Goal: Information Seeking & Learning: Learn about a topic

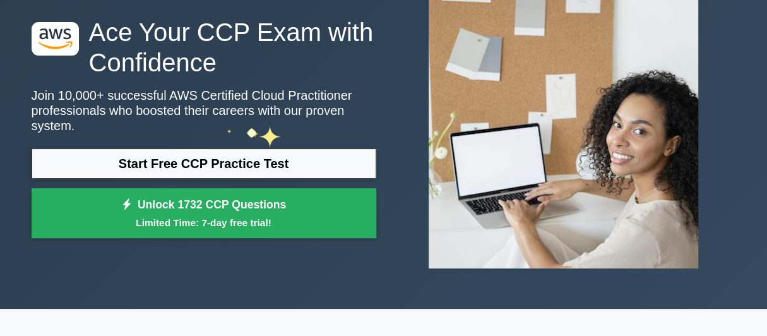
scroll to position [105, 0]
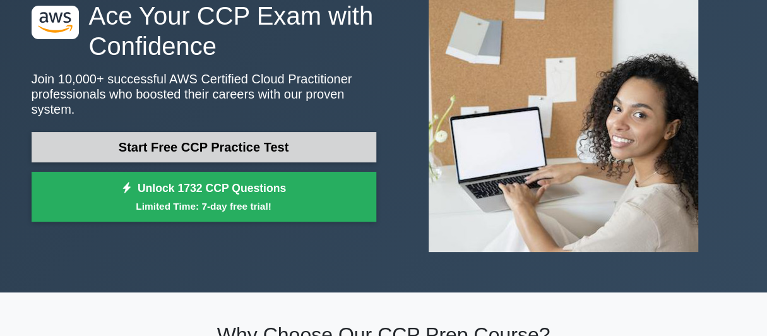
click at [222, 139] on link "Start Free CCP Practice Test" at bounding box center [204, 147] width 345 height 30
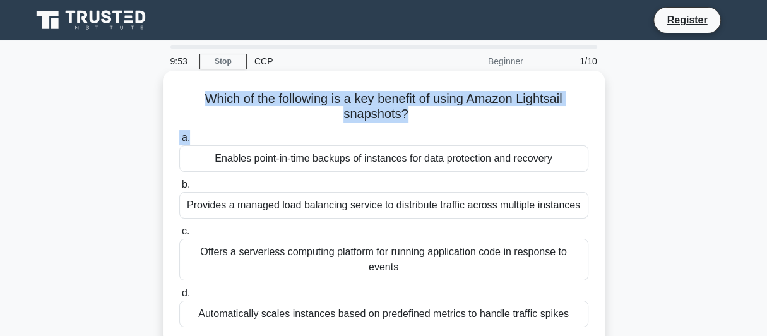
drag, startPoint x: 197, startPoint y: 100, endPoint x: 413, endPoint y: 127, distance: 218.2
click at [413, 127] on div "Which of the following is a key benefit of using Amazon Lightsail snapshots? .s…" at bounding box center [384, 208] width 432 height 264
copy div "Which of the following is a key benefit of using Amazon Lightsail snapshots? .s…"
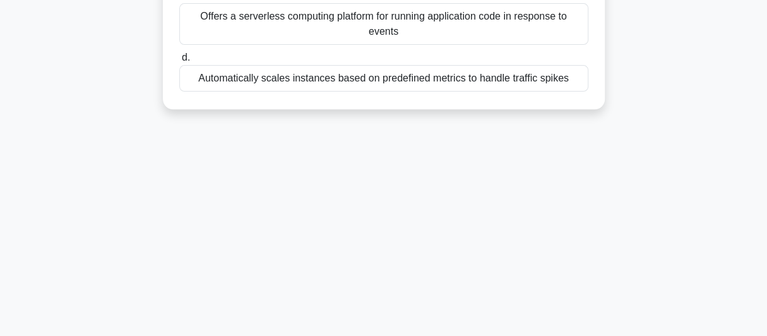
scroll to position [293, 0]
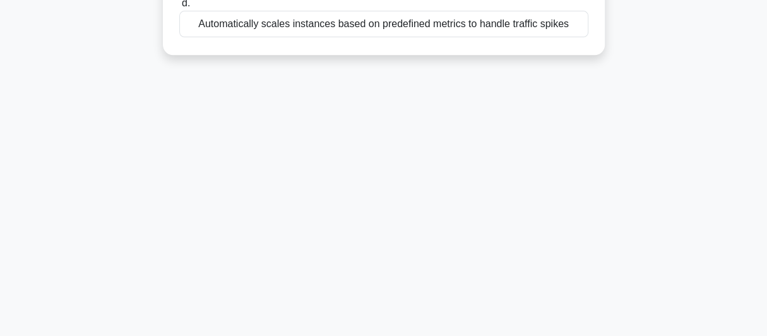
drag, startPoint x: 211, startPoint y: 161, endPoint x: 571, endPoint y: 66, distance: 372.1
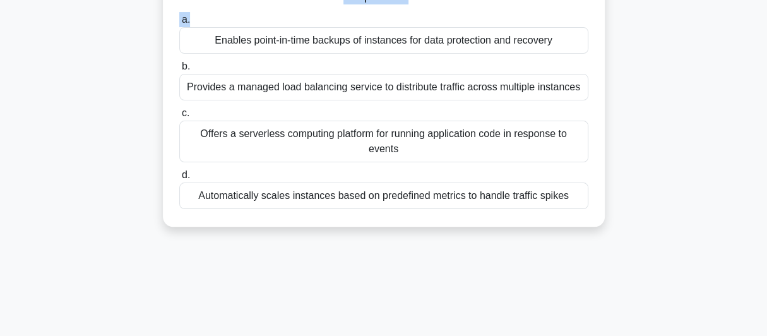
scroll to position [83, 0]
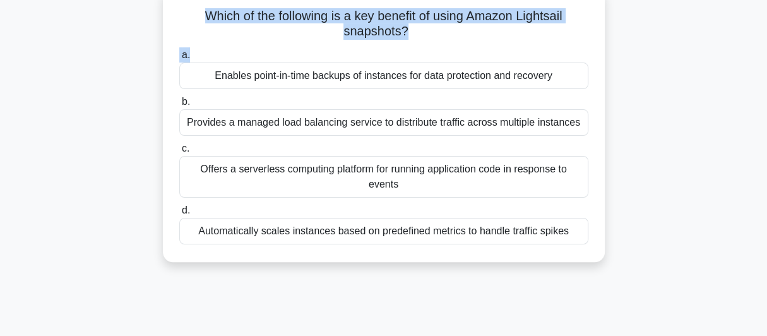
copy div "Enables point-in-time backups of instances for data protection and recovery b. …"
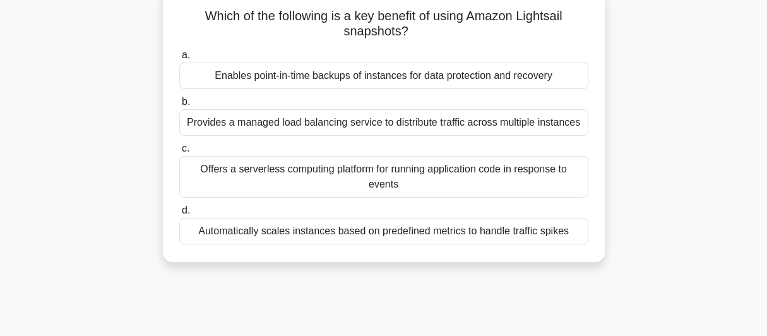
click at [211, 38] on h5 "Which of the following is a key benefit of using Amazon Lightsail snapshots? .s…" at bounding box center [383, 24] width 411 height 32
click at [326, 76] on div "Enables point-in-time backups of instances for data protection and recovery" at bounding box center [383, 75] width 409 height 27
click at [179, 59] on input "a. Enables point-in-time backups of instances for data protection and recovery" at bounding box center [179, 55] width 0 height 8
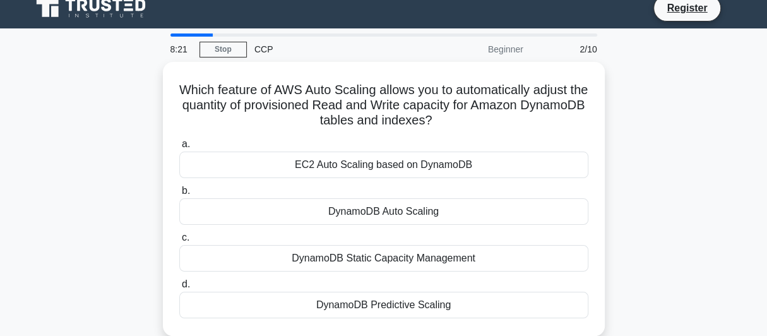
scroll to position [0, 0]
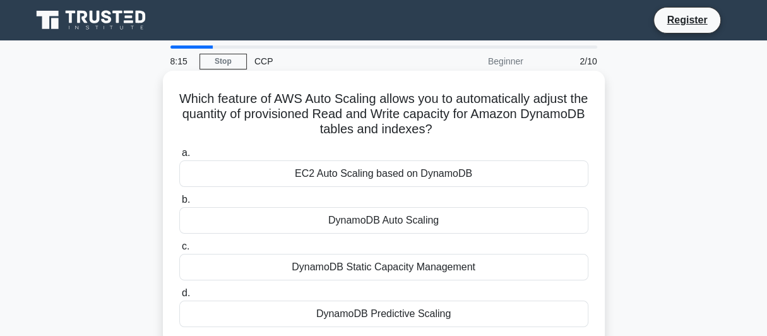
drag, startPoint x: 473, startPoint y: 134, endPoint x: 181, endPoint y: 100, distance: 294.3
click at [181, 100] on h5 "Which feature of AWS Auto Scaling allows you to automatically adjust the quanti…" at bounding box center [383, 114] width 411 height 47
copy h5 "Which feature of AWS Auto Scaling allows you to automatically adjust the quanti…"
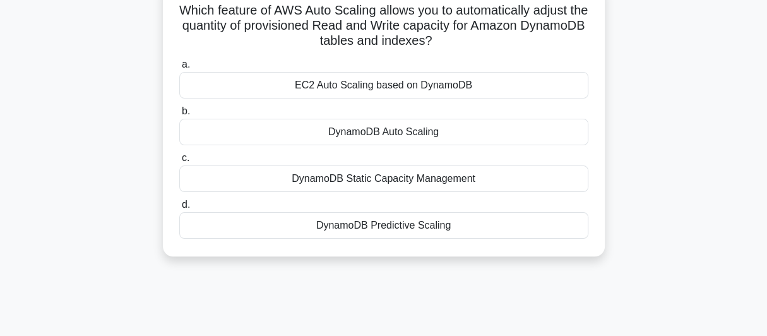
scroll to position [105, 0]
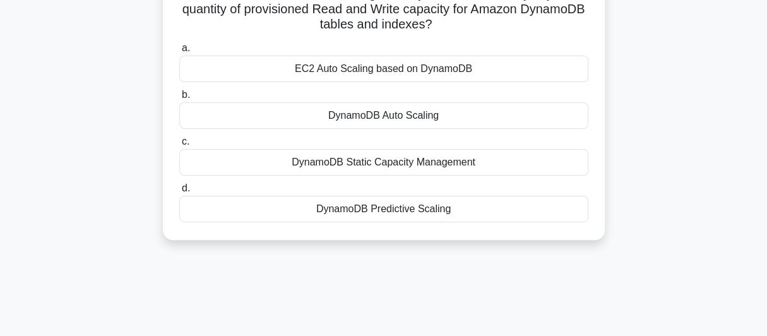
drag, startPoint x: 281, startPoint y: 174, endPoint x: 481, endPoint y: 228, distance: 207.3
click at [481, 228] on div "Which feature of AWS Auto Scaling allows you to automatically adjust the quanti…" at bounding box center [384, 103] width 432 height 264
copy div "EC2 Auto Scaling based on DynamoDB b. DynamoDB Auto Scaling c. DynamoDB Static …"
click at [389, 211] on div "DynamoDB Predictive Scaling" at bounding box center [383, 209] width 409 height 27
click at [179, 192] on input "d. DynamoDB Predictive Scaling" at bounding box center [179, 188] width 0 height 8
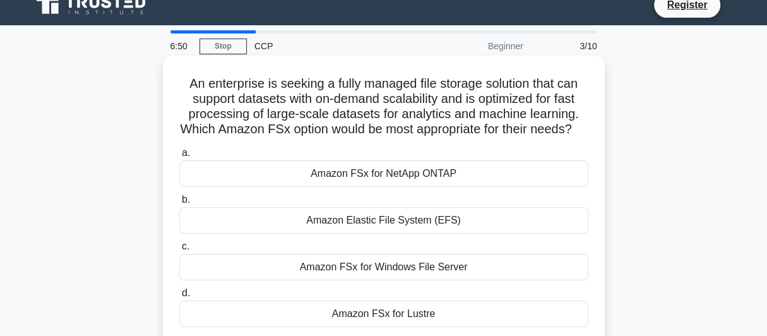
scroll to position [0, 0]
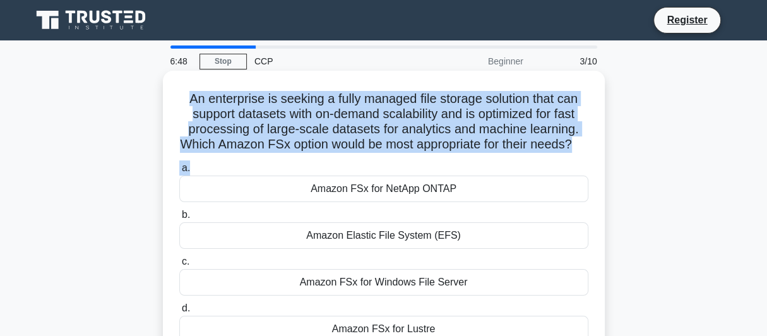
drag, startPoint x: 180, startPoint y: 100, endPoint x: 523, endPoint y: 174, distance: 350.7
click at [523, 174] on div "An enterprise is seeking a fully managed file storage solution that can support…" at bounding box center [384, 215] width 432 height 279
click at [271, 151] on h5 "An enterprise is seeking a fully managed file storage solution that can support…" at bounding box center [383, 122] width 411 height 62
drag, startPoint x: 584, startPoint y: 146, endPoint x: 178, endPoint y: 102, distance: 408.9
click at [178, 102] on h5 "An enterprise is seeking a fully managed file storage solution that can support…" at bounding box center [383, 122] width 411 height 62
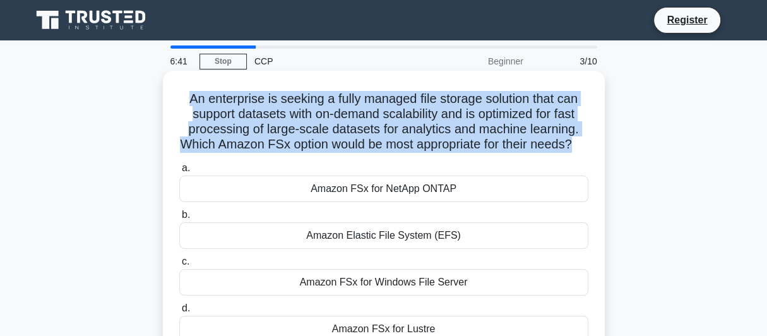
copy h5 "An enterprise is seeking a fully managed file storage solution that can support…"
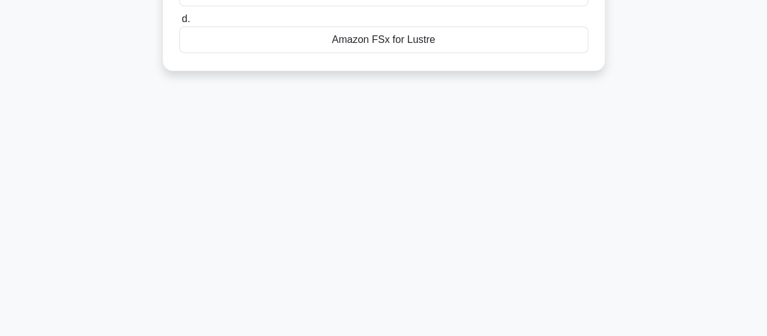
scroll to position [306, 0]
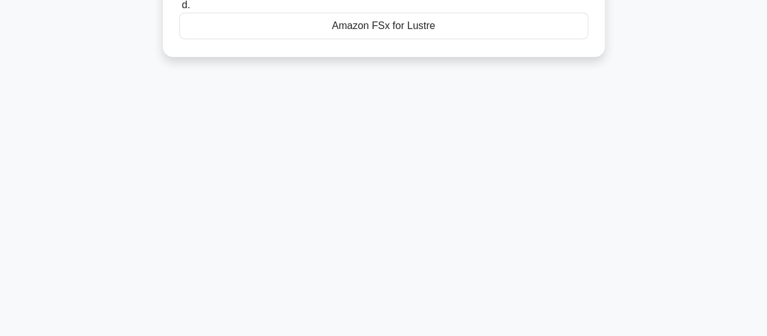
drag, startPoint x: 309, startPoint y: 199, endPoint x: 465, endPoint y: 96, distance: 187.3
click at [465, 96] on div "6:24 Stop CCP Beginner 3/10 An enterprise is seeking a fully managed file stora…" at bounding box center [383, 54] width 719 height 631
copy div "Amazon FSx for NetApp ONTAP b. Amazon Elastic File System (EFS) c. Amazon FSx f…"
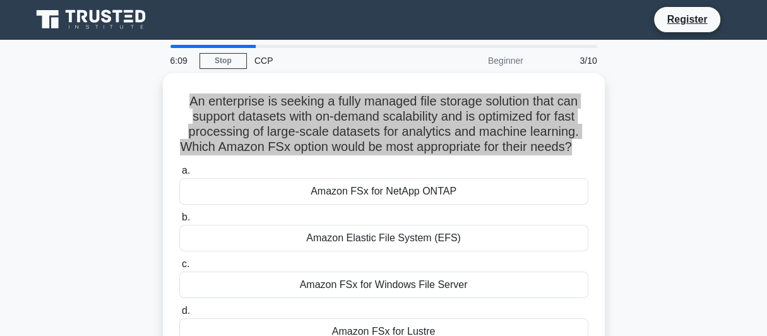
scroll to position [0, 0]
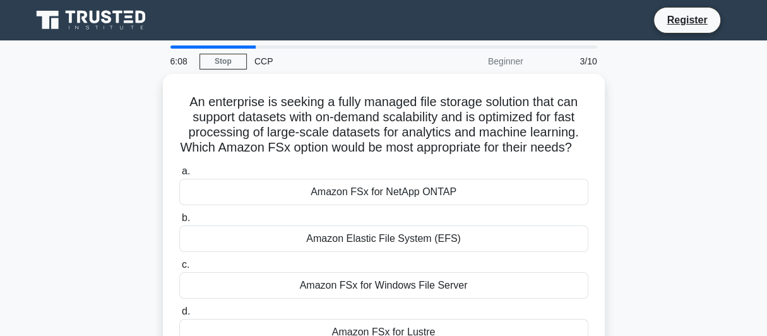
click at [47, 119] on div "An enterprise is seeking a fully managed file storage solution that can support…" at bounding box center [383, 226] width 719 height 304
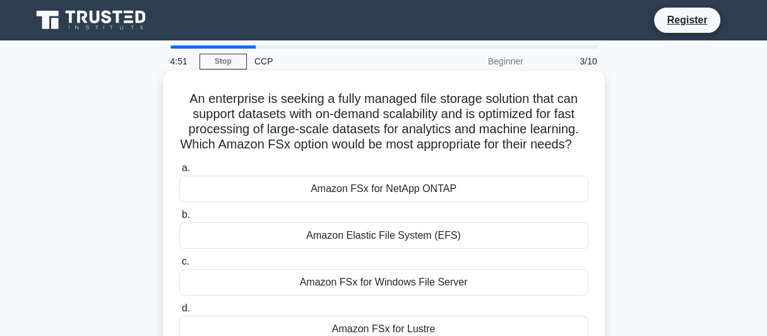
click at [454, 295] on div "Amazon FSx for Windows File Server" at bounding box center [383, 282] width 409 height 27
click at [179, 266] on input "c. Amazon FSx for Windows File Server" at bounding box center [179, 261] width 0 height 8
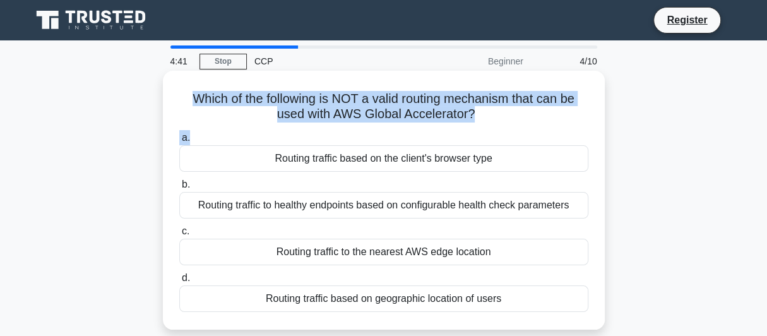
drag, startPoint x: 185, startPoint y: 100, endPoint x: 487, endPoint y: 138, distance: 304.0
click at [487, 138] on div "Which of the following is NOT a valid routing mechanism that can be used with A…" at bounding box center [384, 200] width 432 height 249
click at [222, 114] on h5 "Which of the following is NOT a valid routing mechanism that can be used with A…" at bounding box center [383, 107] width 411 height 32
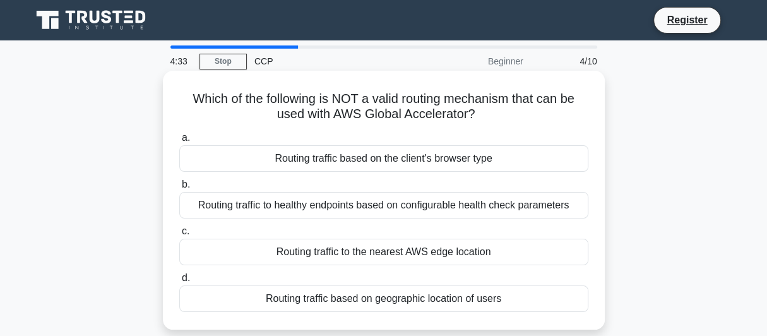
drag, startPoint x: 487, startPoint y: 114, endPoint x: 186, endPoint y: 100, distance: 301.4
click at [186, 100] on h5 "Which of the following is NOT a valid routing mechanism that can be used with A…" at bounding box center [383, 107] width 411 height 32
copy h5 "Which of the following is NOT a valid routing mechanism that can be used with A…"
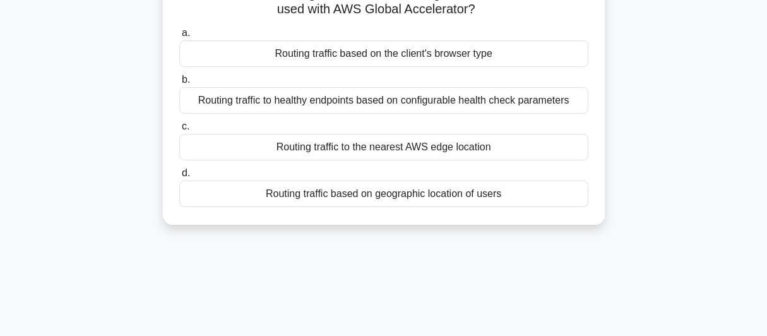
drag, startPoint x: 273, startPoint y: 159, endPoint x: 527, endPoint y: 223, distance: 262.2
click at [527, 223] on div "Which of the following is NOT a valid routing mechanism that can be used with A…" at bounding box center [384, 95] width 442 height 259
copy div "Routing traffic based on the client's browser type b. Routing traffic to health…"
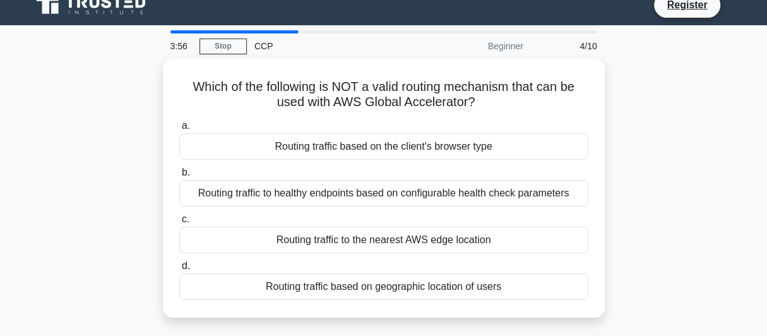
scroll to position [0, 0]
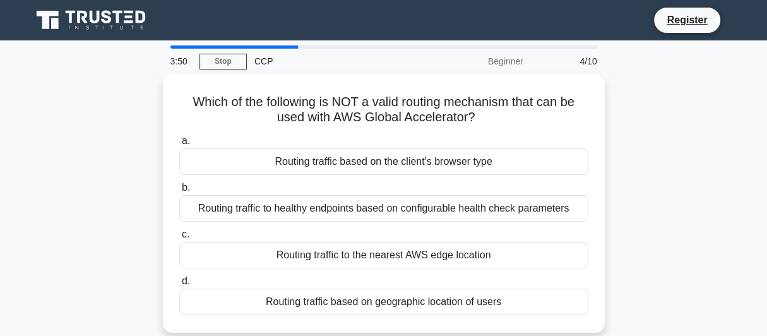
click at [661, 146] on div "Which of the following is NOT a valid routing mechanism that can be used with A…" at bounding box center [383, 211] width 719 height 274
click at [30, 89] on div "Which of the following is NOT a valid routing mechanism that can be used with A…" at bounding box center [383, 211] width 719 height 274
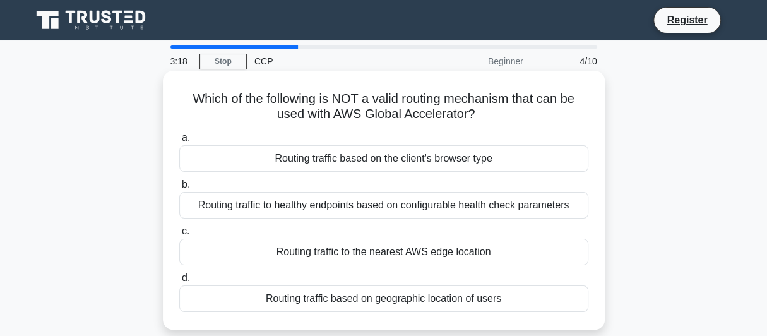
click at [348, 299] on div "Routing traffic based on geographic location of users" at bounding box center [383, 298] width 409 height 27
click at [179, 282] on input "d. Routing traffic based on geographic location of users" at bounding box center [179, 278] width 0 height 8
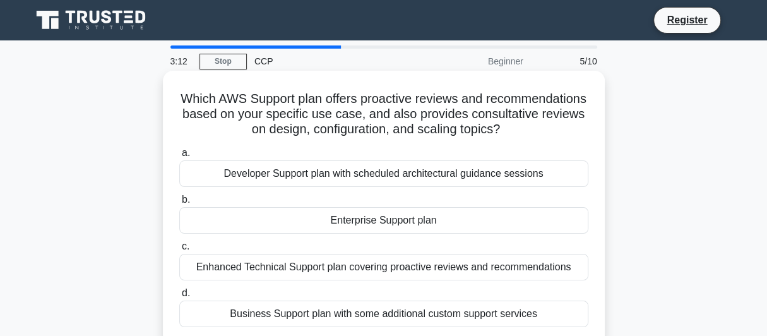
drag, startPoint x: 225, startPoint y: 99, endPoint x: 567, endPoint y: 140, distance: 344.5
click at [567, 140] on div "Which AWS Support plan offers proactive reviews and recommendations based on yo…" at bounding box center [384, 208] width 432 height 264
copy h5 "Which AWS Support plan offers proactive reviews and recommendations based on yo…"
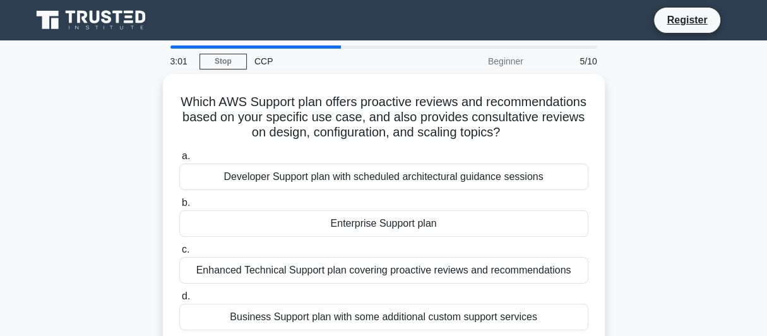
click at [35, 179] on div "Which AWS Support plan offers proactive reviews and recommendations based on yo…" at bounding box center [383, 218] width 719 height 289
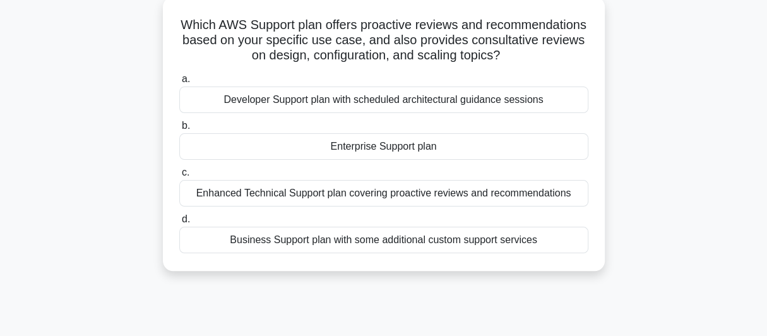
scroll to position [105, 0]
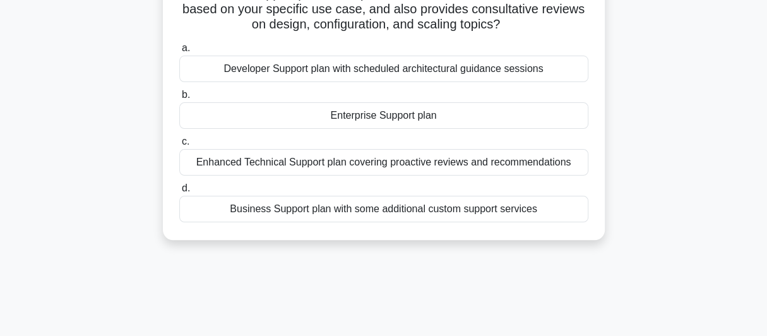
drag, startPoint x: 221, startPoint y: 176, endPoint x: 546, endPoint y: 210, distance: 326.7
click at [546, 210] on div "a. Developer Support plan with scheduled architectural guidance sessions b. Ent…" at bounding box center [384, 131] width 424 height 187
copy div "Developer Support plan with scheduled architectural guidance sessions b. Enterp…"
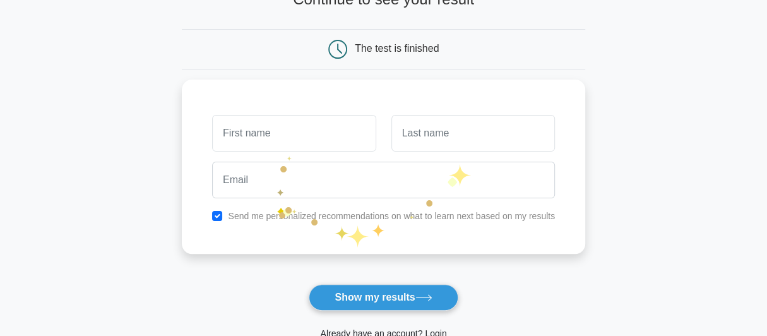
scroll to position [210, 0]
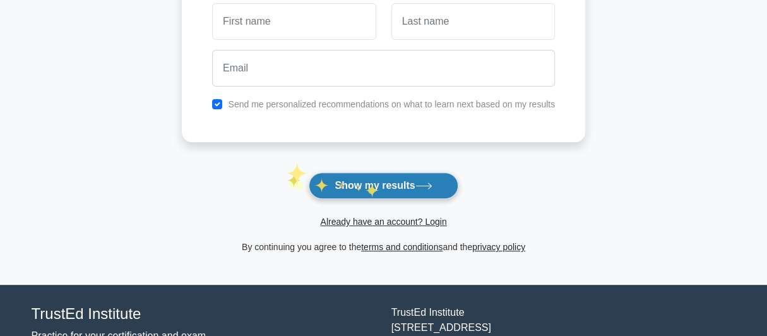
click at [369, 182] on button "Show my results" at bounding box center [383, 185] width 149 height 27
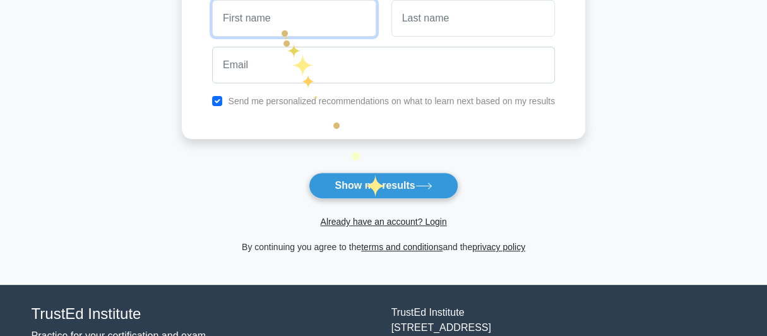
click at [281, 25] on input "text" at bounding box center [293, 18] width 163 height 37
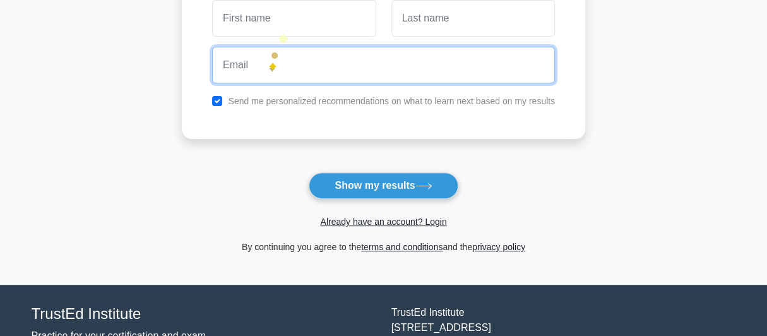
click at [269, 61] on input "email" at bounding box center [383, 65] width 343 height 37
type input "bettyboopxthree@yahoo.com"
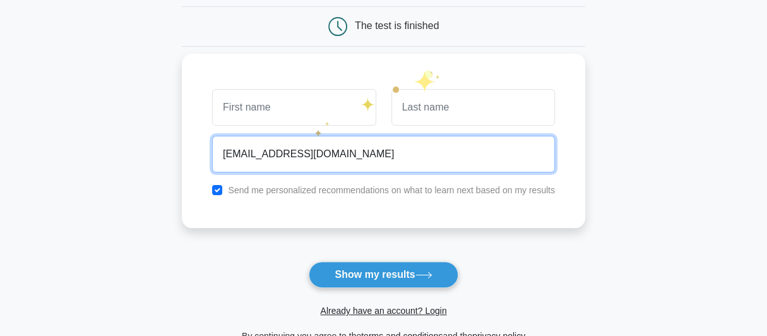
scroll to position [105, 0]
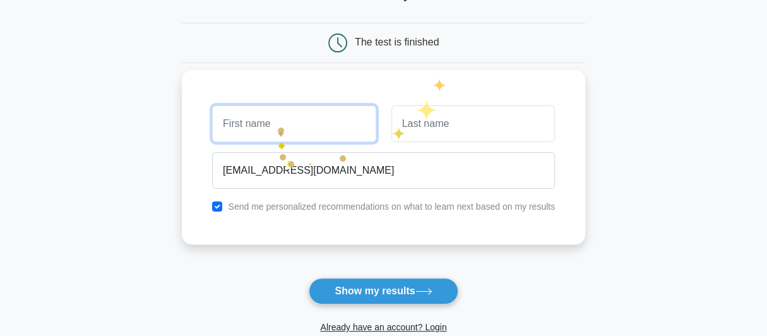
click at [278, 122] on input "text" at bounding box center [293, 123] width 163 height 37
type input "[PERSON_NAME]"
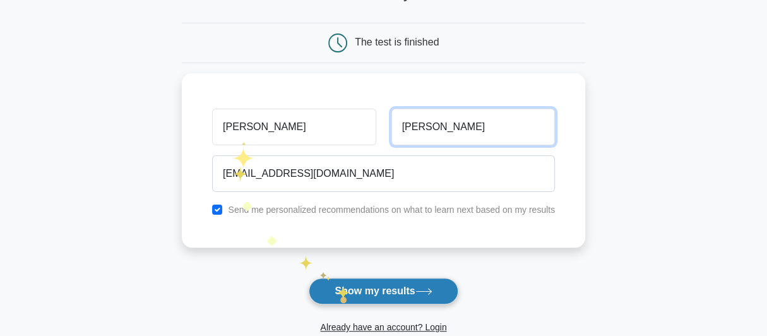
type input "DeMott"
click at [341, 292] on button "Show my results" at bounding box center [383, 291] width 149 height 27
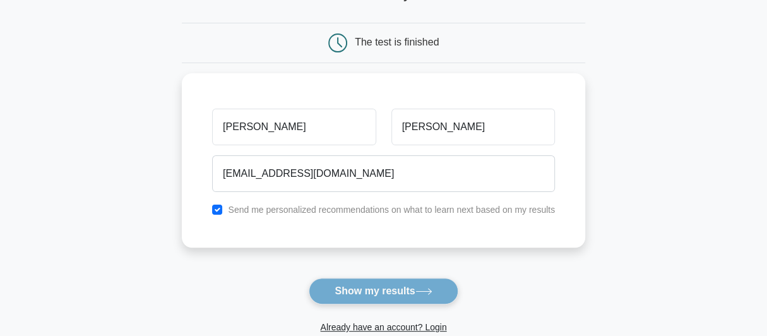
scroll to position [0, 0]
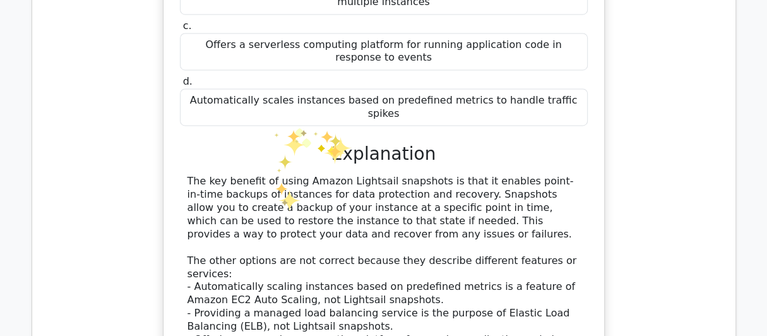
scroll to position [1157, 0]
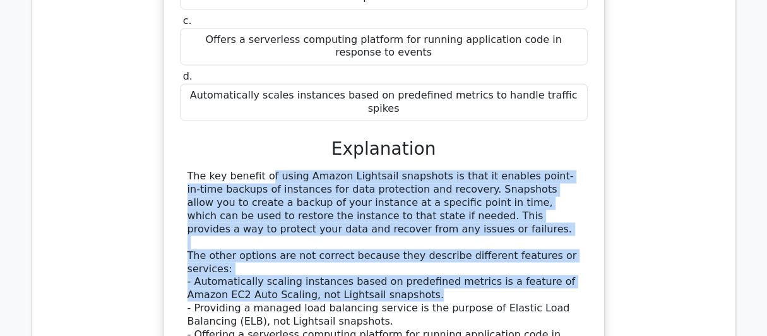
drag, startPoint x: 185, startPoint y: 92, endPoint x: 445, endPoint y: 195, distance: 279.6
click at [445, 195] on div "The key benefit of using Amazon Lightsail snapshots is that it enables point-in…" at bounding box center [384, 262] width 408 height 184
copy div "The key benefit of using Amazon Lightsail snapshots is that it enables point-in…"
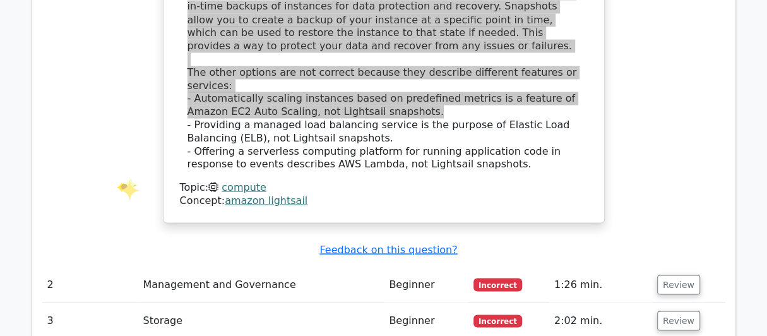
scroll to position [1262, 0]
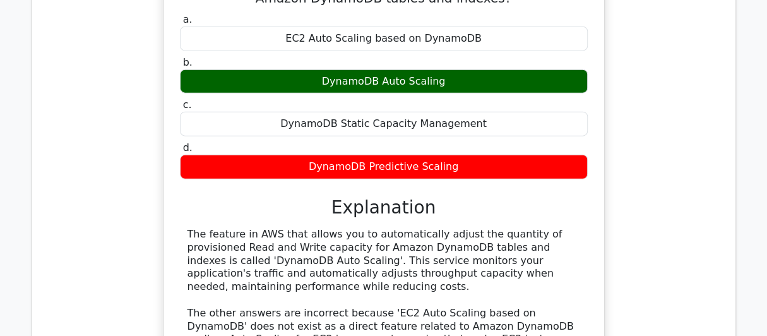
scroll to position [1788, 0]
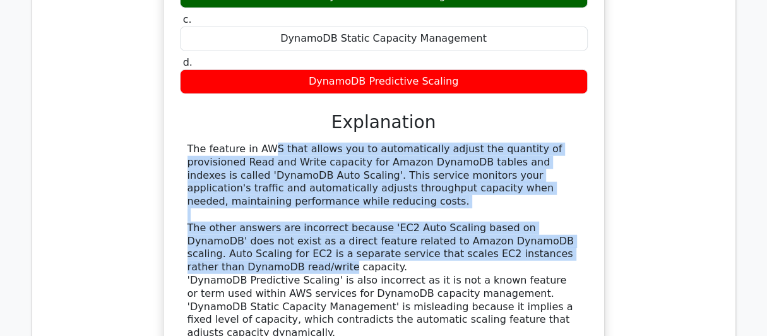
drag, startPoint x: 187, startPoint y: 51, endPoint x: 577, endPoint y: 151, distance: 402.6
click at [577, 151] on div "The feature in AWS that allows you to automatically adjust the quantity of prov…" at bounding box center [383, 241] width 393 height 197
copy div "The feature in AWS that allows you to automatically adjust the quantity of prov…"
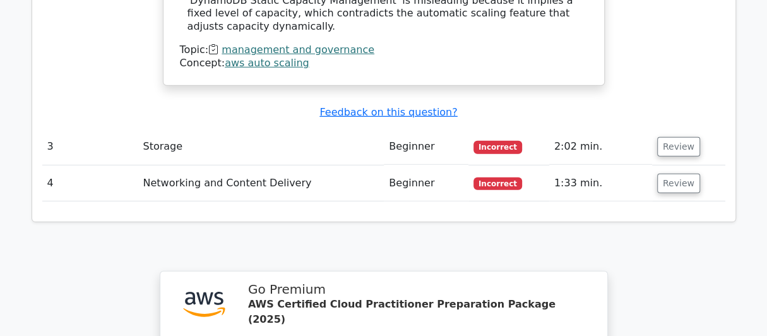
scroll to position [2103, 0]
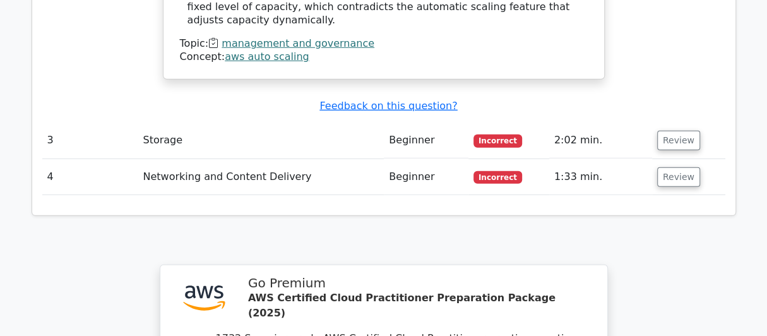
click at [491, 134] on span "Incorrect" at bounding box center [497, 140] width 49 height 13
click at [668, 131] on button "Review" at bounding box center [678, 141] width 43 height 20
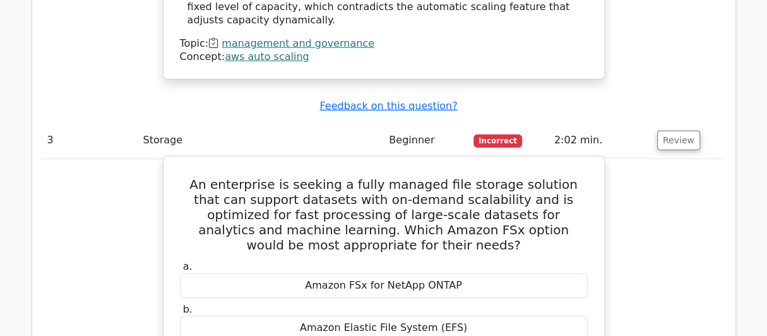
scroll to position [2419, 0]
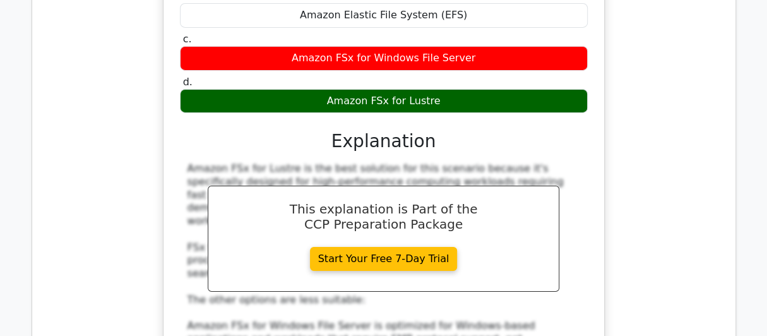
click at [56, 39] on div "An enterprise is seeking a fully managed file storage solution that can support…" at bounding box center [383, 187] width 683 height 688
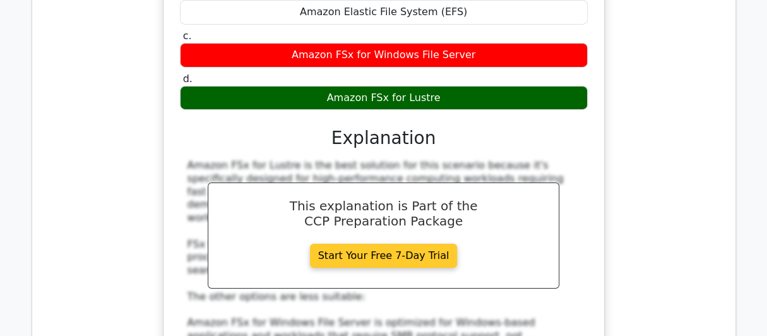
click at [365, 244] on link "Start Your Free 7-Day Trial" at bounding box center [384, 256] width 148 height 24
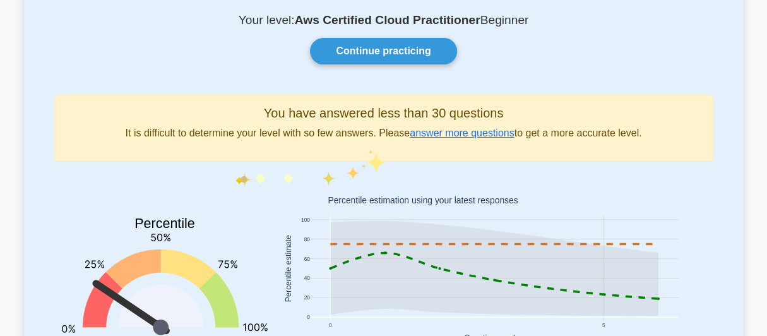
scroll to position [105, 0]
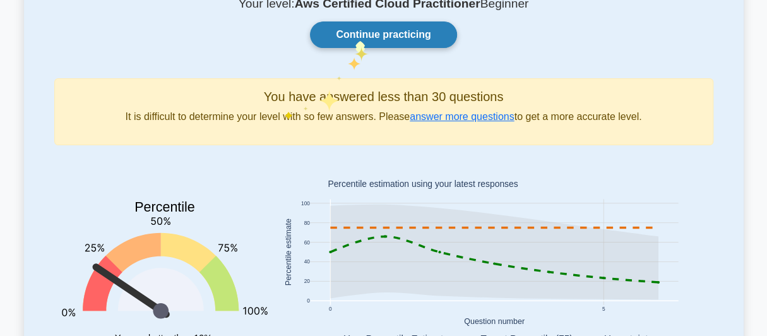
click at [355, 38] on link "Continue practicing" at bounding box center [383, 34] width 146 height 27
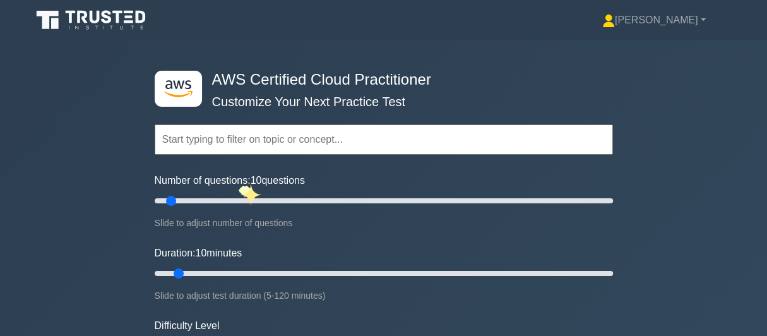
click at [239, 182] on label "Number of questions: 10 questions" at bounding box center [230, 180] width 150 height 15
click at [239, 193] on input "Number of questions: 10 questions" at bounding box center [384, 200] width 458 height 15
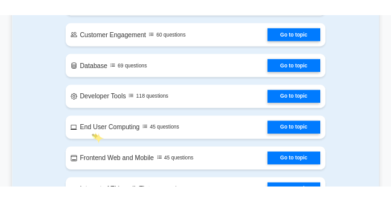
scroll to position [1157, 0]
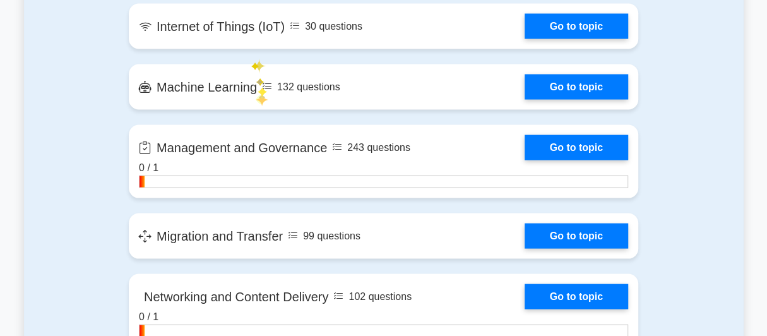
scroll to position [1368, 0]
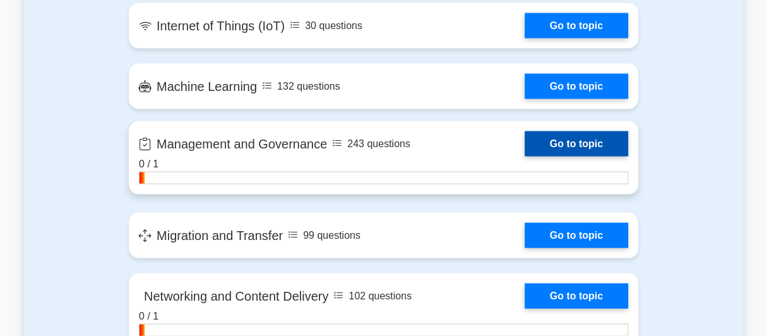
click at [390, 148] on link "Go to topic" at bounding box center [576, 143] width 104 height 25
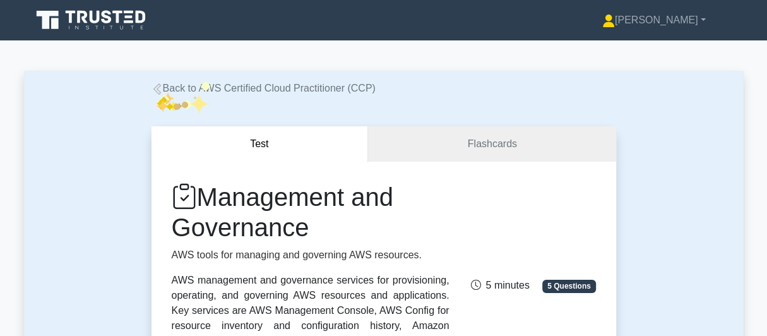
click at [162, 90] on icon at bounding box center [156, 88] width 11 height 11
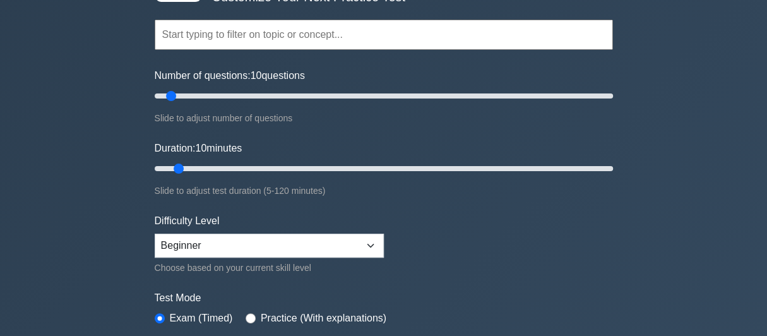
scroll to position [210, 0]
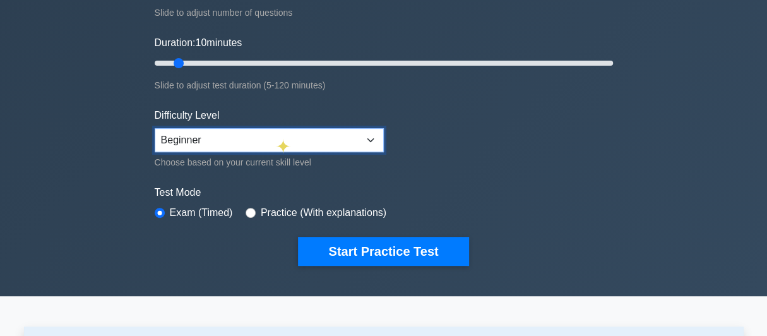
click at [275, 138] on select "Beginner Intermediate Expert" at bounding box center [269, 140] width 229 height 24
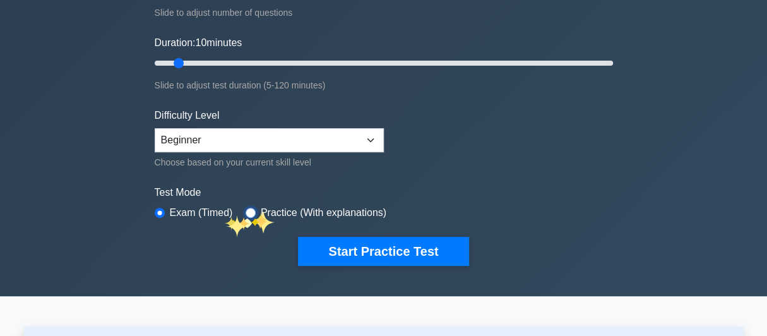
click at [252, 211] on input "radio" at bounding box center [250, 213] width 10 height 10
radio input "true"
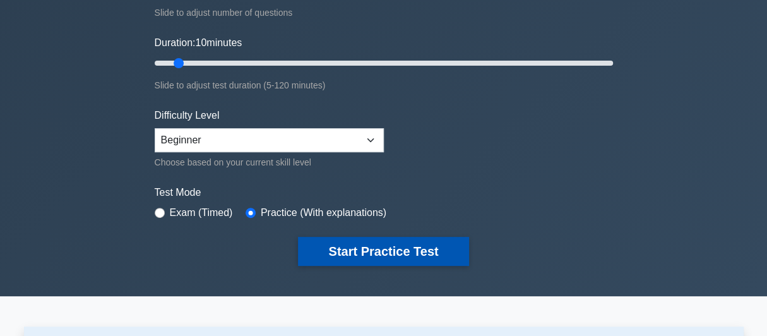
click at [411, 246] on button "Start Practice Test" at bounding box center [383, 251] width 170 height 29
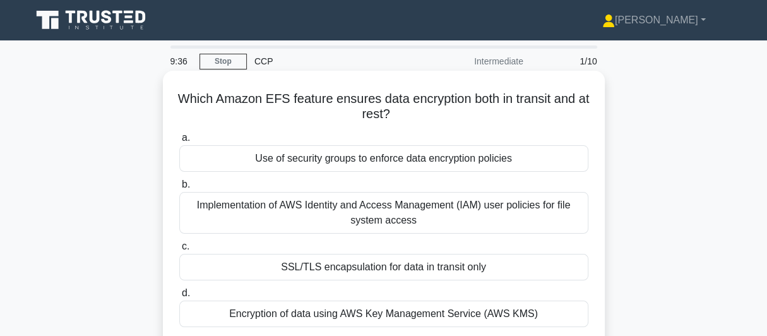
click at [217, 100] on h5 "Which Amazon EFS feature ensures data encryption both in transit and at rest? .…" at bounding box center [383, 107] width 411 height 32
drag, startPoint x: 176, startPoint y: 95, endPoint x: 485, endPoint y: 121, distance: 309.6
click at [485, 121] on div "Which Amazon EFS feature ensures data encryption both in transit and at rest? .…" at bounding box center [384, 218] width 432 height 284
copy h5 "Which Amazon EFS feature ensures data encryption both in transit and at rest?"
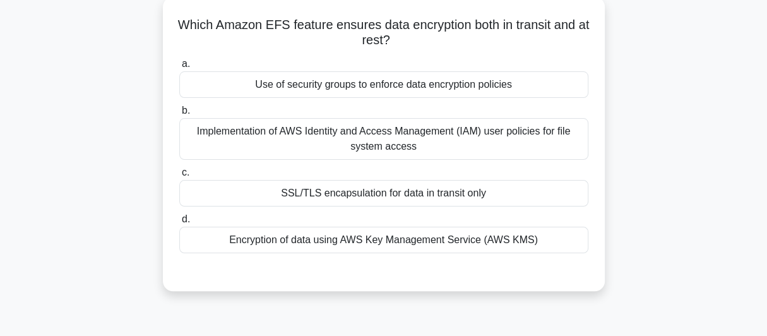
scroll to position [105, 0]
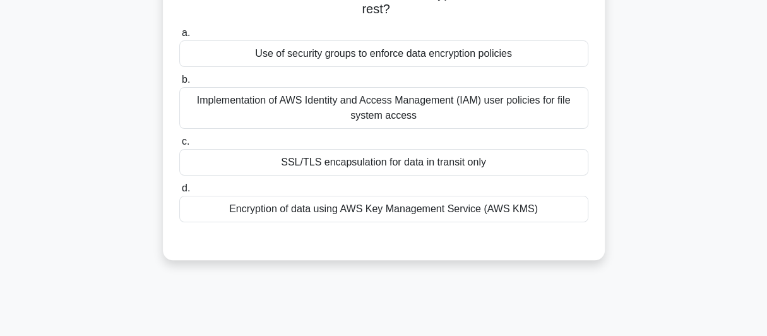
drag, startPoint x: 248, startPoint y: 160, endPoint x: 511, endPoint y: 231, distance: 272.5
click at [511, 231] on div "a. Use of security groups to enforce data encryption policies b. Implementation…" at bounding box center [383, 134] width 411 height 222
copy div "Use of security groups to enforce data encryption policies b. Implementation of…"
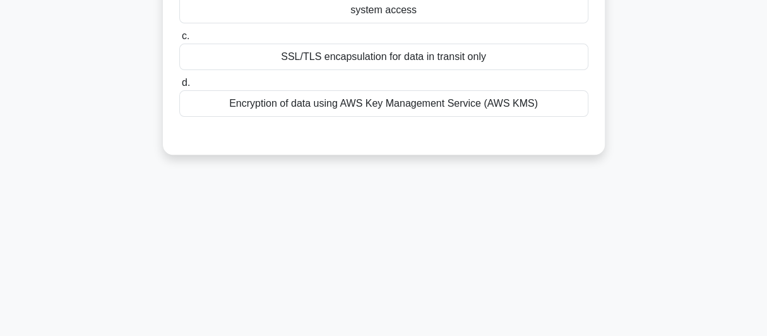
scroll to position [0, 0]
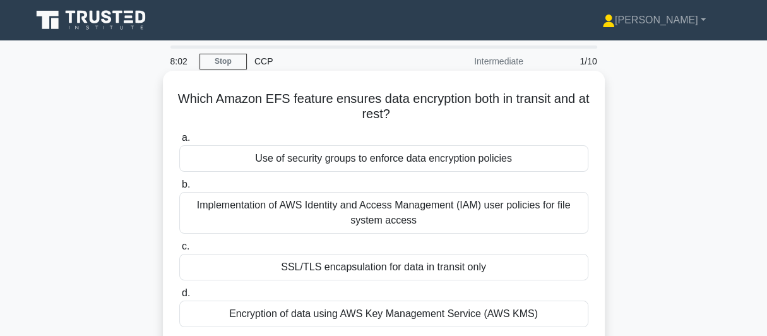
click at [283, 162] on div "Use of security groups to enforce data encryption policies" at bounding box center [383, 158] width 409 height 27
click at [179, 142] on input "a. Use of security groups to enforce data encryption policies" at bounding box center [179, 138] width 0 height 8
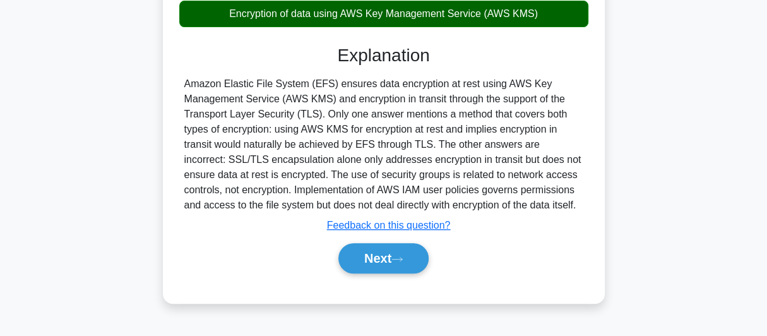
scroll to position [345, 0]
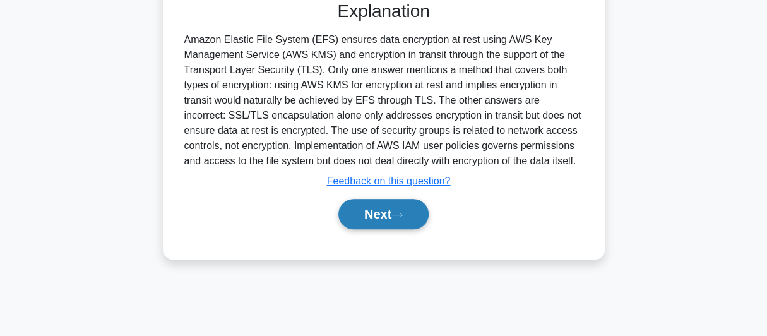
click at [371, 210] on button "Next" at bounding box center [383, 214] width 90 height 30
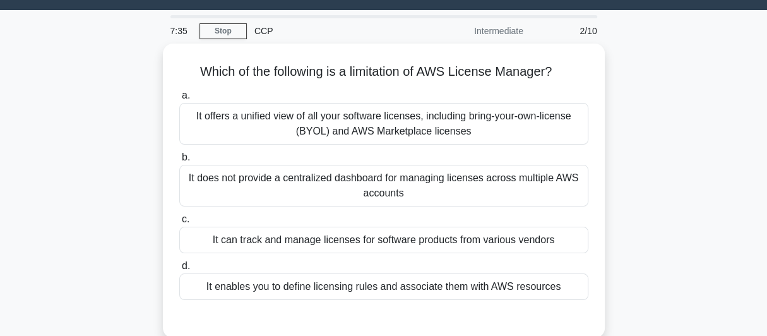
scroll to position [0, 0]
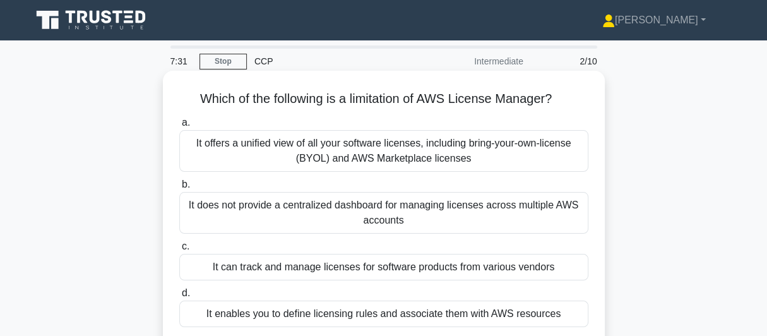
drag, startPoint x: 189, startPoint y: 95, endPoint x: 567, endPoint y: 102, distance: 378.7
click at [567, 102] on h5 "Which of the following is a limitation of AWS License Manager? .spinner_0XTQ{tr…" at bounding box center [383, 99] width 411 height 16
copy h5 "Which of the following is a limitation of AWS License Manager?"
click at [280, 266] on div "It can track and manage licenses for software products from various vendors" at bounding box center [383, 267] width 409 height 27
click at [179, 251] on input "c. It can track and manage licenses for software products from various vendors" at bounding box center [179, 246] width 0 height 8
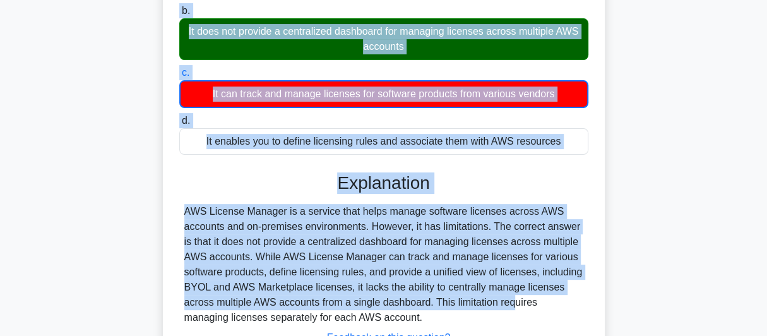
scroll to position [210, 0]
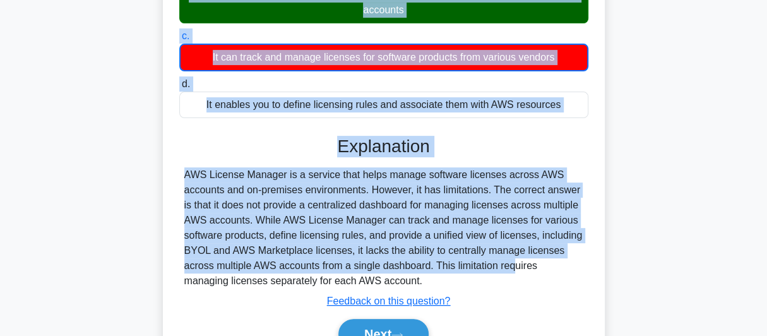
drag, startPoint x: 190, startPoint y: 145, endPoint x: 579, endPoint y: 114, distance: 390.0
click at [579, 114] on div "a. It offers a unified view of all your software licenses, including bring-your…" at bounding box center [384, 11] width 424 height 218
copy div "It offers a unified view of all your software licenses, including bring-your-ow…"
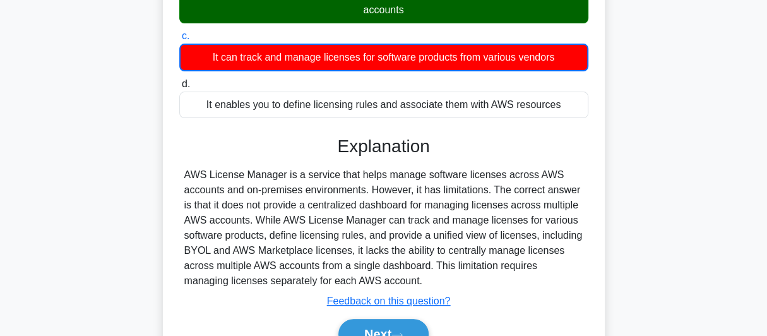
click at [223, 152] on h3 "Explanation" at bounding box center [384, 146] width 394 height 21
drag, startPoint x: 179, startPoint y: 174, endPoint x: 583, endPoint y: 279, distance: 417.4
click at [583, 279] on div "AWS License Manager is a service that helps manage software licenses across AWS…" at bounding box center [383, 227] width 409 height 121
copy div "AWS License Manager is a service that helps manage software licenses across AWS…"
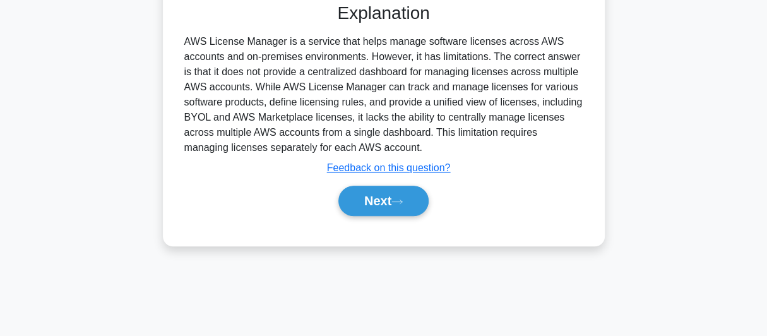
scroll to position [345, 0]
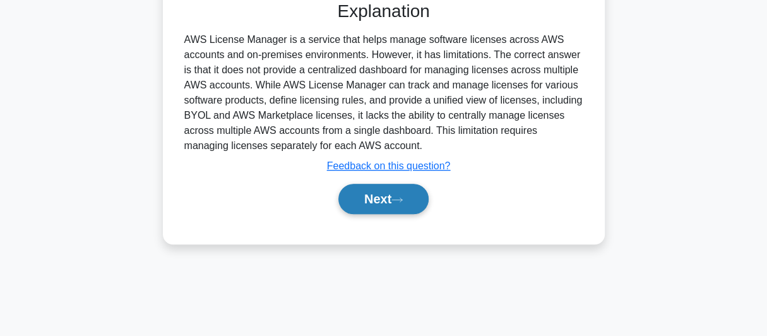
click at [376, 191] on button "Next" at bounding box center [383, 199] width 90 height 30
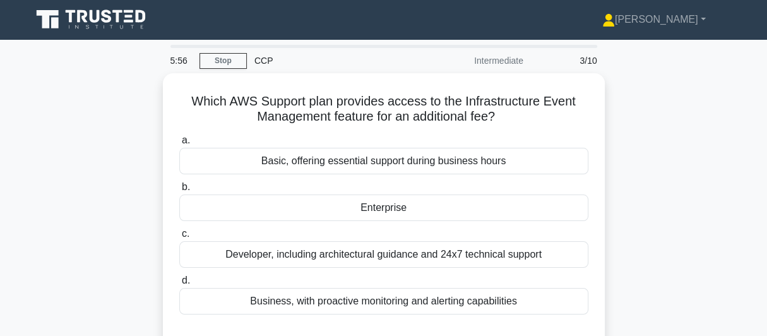
scroll to position [0, 0]
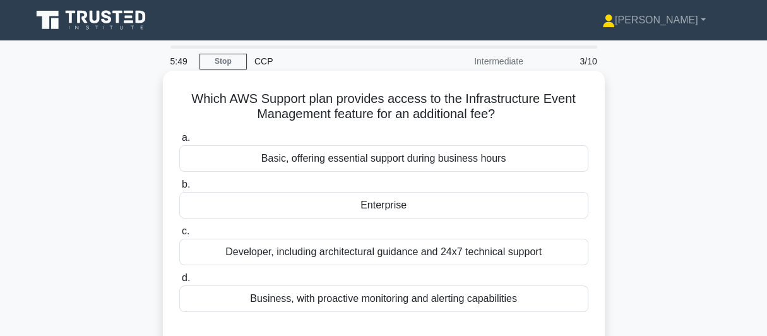
drag, startPoint x: 187, startPoint y: 100, endPoint x: 506, endPoint y: 112, distance: 318.9
click at [506, 112] on h5 "Which AWS Support plan provides access to the Infrastructure Event Management f…" at bounding box center [383, 107] width 411 height 32
copy h5 "Which AWS Support plan provides access to the Infrastructure Event Management f…"
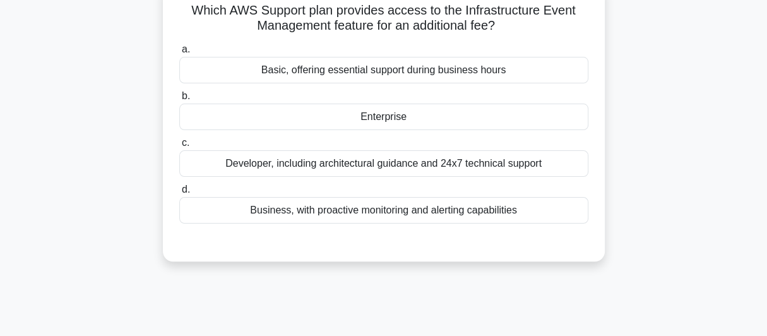
scroll to position [105, 0]
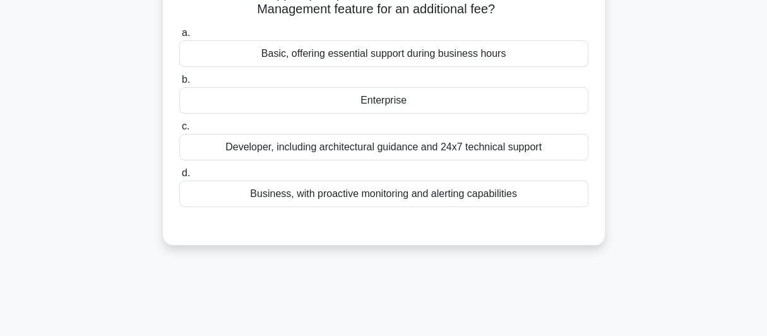
drag, startPoint x: 247, startPoint y: 158, endPoint x: 466, endPoint y: 234, distance: 232.3
click at [466, 234] on div "Which AWS Support plan provides access to the Infrastructure Event Management f…" at bounding box center [384, 105] width 432 height 269
copy div "Basic, offering essential support during business hours b. Enterprise c. Develo…"
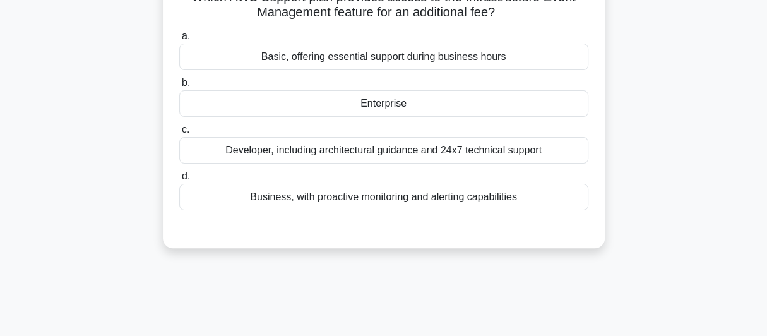
scroll to position [0, 0]
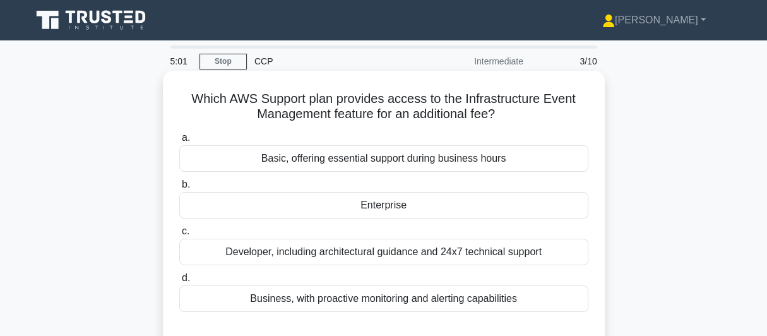
click at [381, 206] on div "Enterprise" at bounding box center [383, 205] width 409 height 27
click at [179, 189] on input "b. Enterprise" at bounding box center [179, 184] width 0 height 8
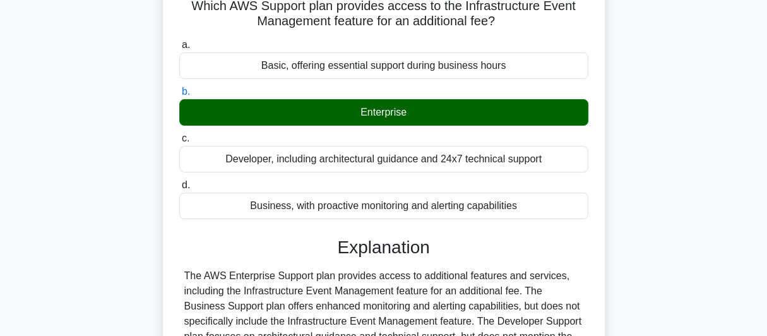
scroll to position [315, 0]
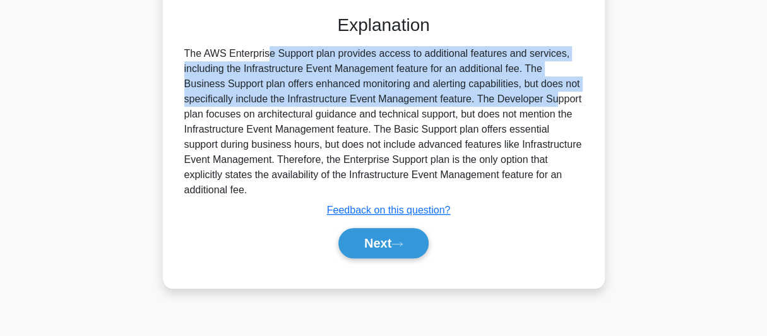
drag, startPoint x: 182, startPoint y: 51, endPoint x: 473, endPoint y: 100, distance: 294.3
click at [473, 100] on div "The AWS Enterprise Support plan provides access to additional features and serv…" at bounding box center [383, 121] width 409 height 151
copy div "The AWS Enterprise Support plan provides access to additional features and serv…"
click at [387, 244] on button "Next" at bounding box center [383, 243] width 90 height 30
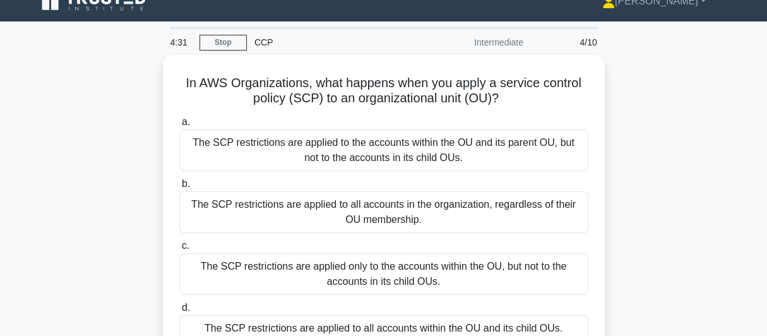
scroll to position [0, 0]
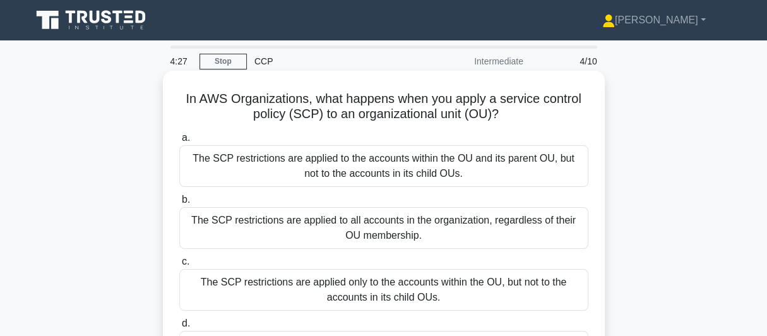
drag, startPoint x: 178, startPoint y: 100, endPoint x: 505, endPoint y: 123, distance: 327.7
click at [505, 122] on h5 "In AWS Organizations, what happens when you apply a service control policy (SCP…" at bounding box center [383, 107] width 411 height 32
copy h5 "In AWS Organizations, what happens when you apply a service control policy (SCP…"
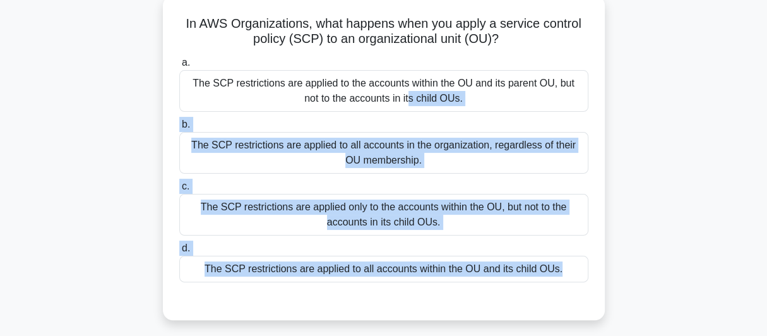
scroll to position [105, 0]
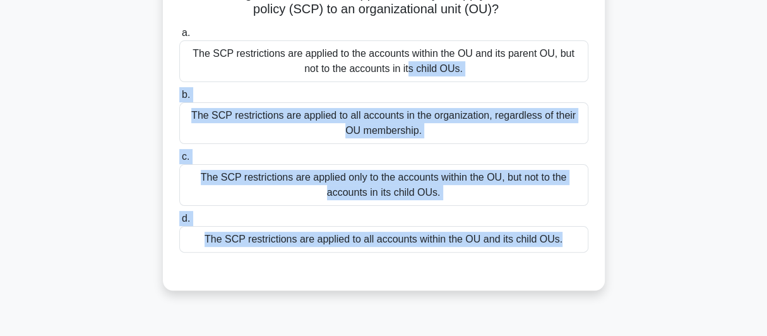
drag, startPoint x: 185, startPoint y: 159, endPoint x: 584, endPoint y: 249, distance: 409.4
click at [584, 249] on div "a. The SCP restrictions are applied to the accounts within the OU and its paren…" at bounding box center [384, 139] width 424 height 232
copy div "The SCP restrictions are applied to the accounts within the OU and its parent O…"
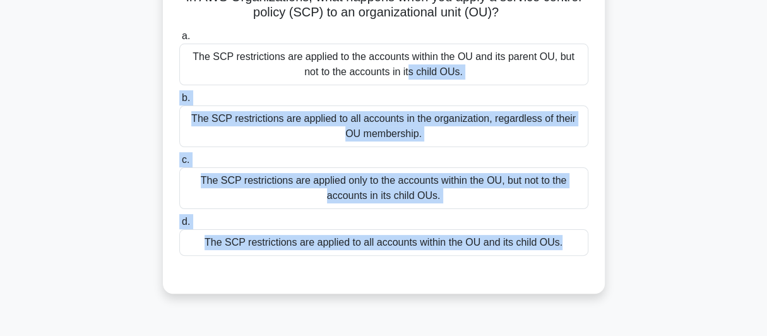
click at [88, 129] on div "In AWS Organizations, what happens when you apply a service control policy (SCP…" at bounding box center [383, 139] width 719 height 340
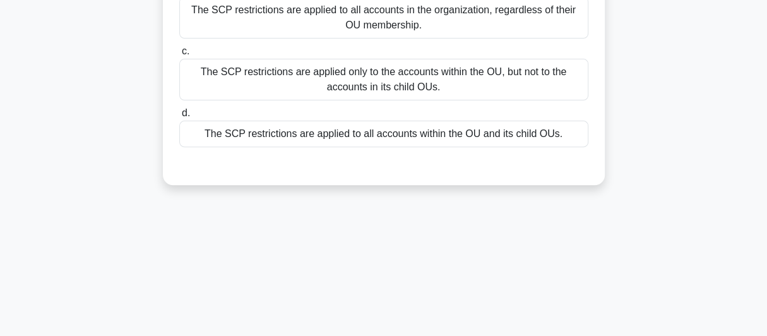
scroll to position [0, 0]
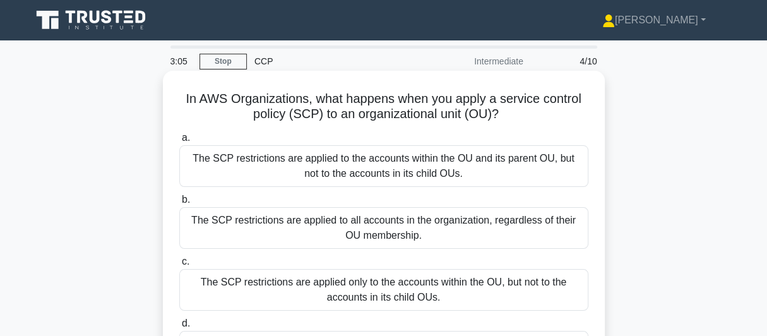
click at [302, 218] on div "The SCP restrictions are applied to all accounts in the organization, regardles…" at bounding box center [383, 228] width 409 height 42
click at [179, 204] on input "b. The SCP restrictions are applied to all accounts in the organization, regard…" at bounding box center [179, 200] width 0 height 8
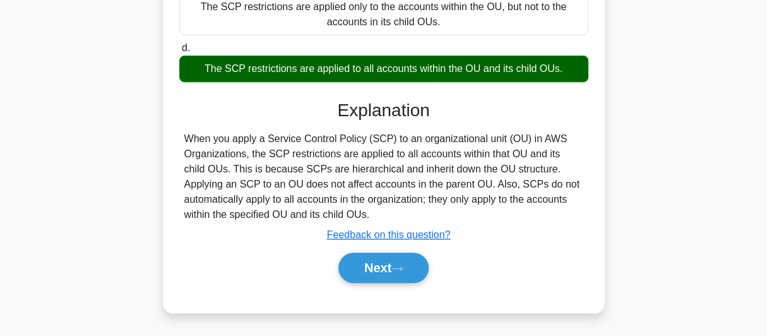
scroll to position [315, 0]
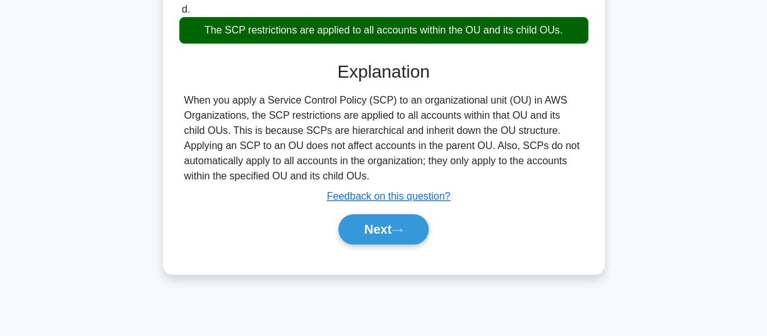
drag, startPoint x: 179, startPoint y: 100, endPoint x: 329, endPoint y: 170, distance: 165.4
click at [329, 170] on div "When you apply a Service Control Policy (SCP) to an organizational unit (OU) in…" at bounding box center [383, 138] width 409 height 91
click at [372, 230] on button "Next" at bounding box center [383, 229] width 90 height 30
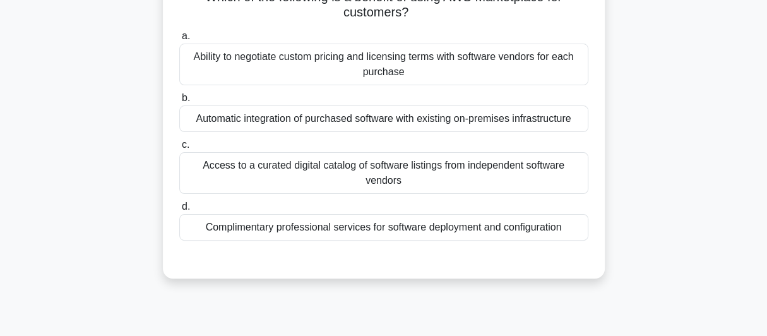
scroll to position [0, 0]
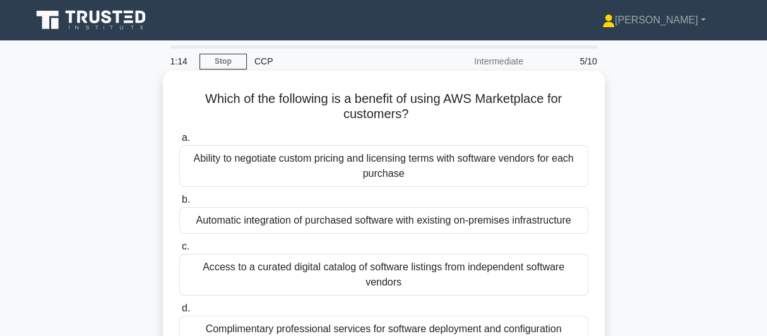
click at [508, 159] on div "Ability to negotiate custom pricing and licensing terms with software vendors f…" at bounding box center [383, 166] width 409 height 42
click at [179, 142] on input "a. Ability to negotiate custom pricing and licensing terms with software vendor…" at bounding box center [179, 138] width 0 height 8
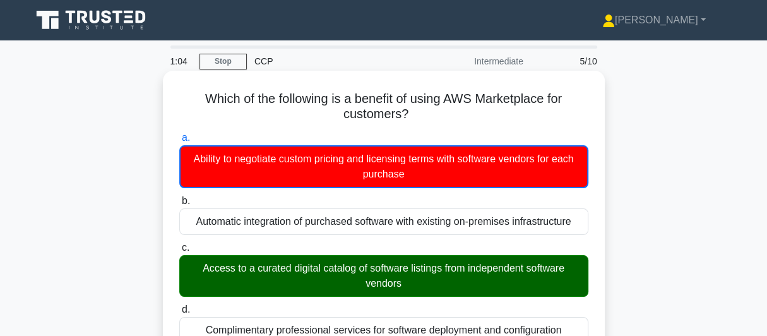
drag, startPoint x: 194, startPoint y: 100, endPoint x: 414, endPoint y: 116, distance: 220.8
click at [414, 116] on h5 "Which of the following is a benefit of using AWS Marketplace for customers? .sp…" at bounding box center [383, 107] width 411 height 32
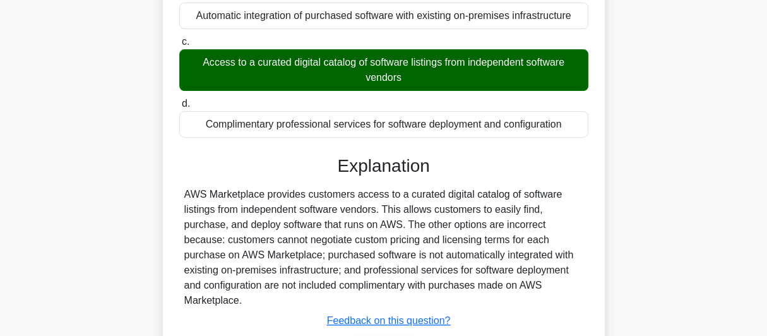
scroll to position [210, 0]
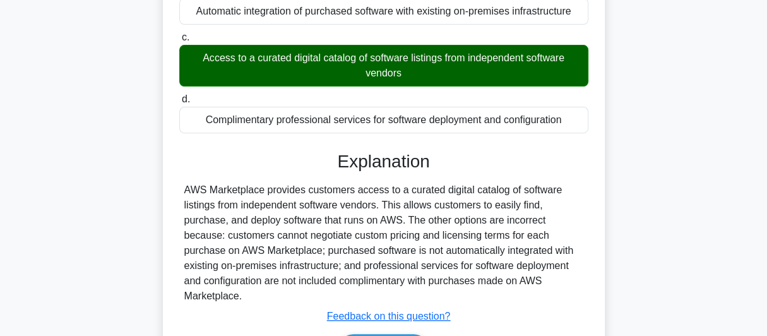
drag, startPoint x: 182, startPoint y: 161, endPoint x: 577, endPoint y: 134, distance: 396.0
click at [577, 134] on div "a. Ability to negotiate custom pricing and licensing terms with software vendor…" at bounding box center [384, 26] width 424 height 218
drag, startPoint x: 182, startPoint y: 189, endPoint x: 460, endPoint y: 295, distance: 297.0
click at [460, 295] on div "AWS Marketplace provides customers access to a curated digital catalog of softw…" at bounding box center [383, 242] width 409 height 121
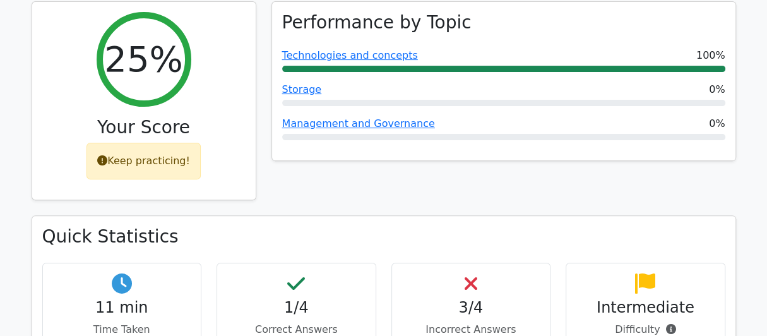
scroll to position [105, 0]
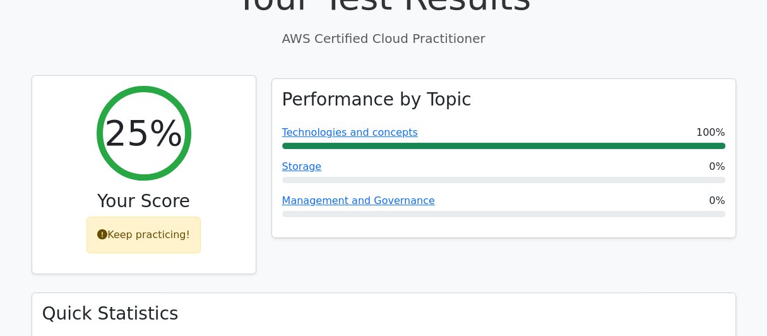
click at [178, 240] on div "Keep practicing!" at bounding box center [143, 234] width 114 height 37
click at [151, 143] on h2 "25%" at bounding box center [143, 133] width 78 height 42
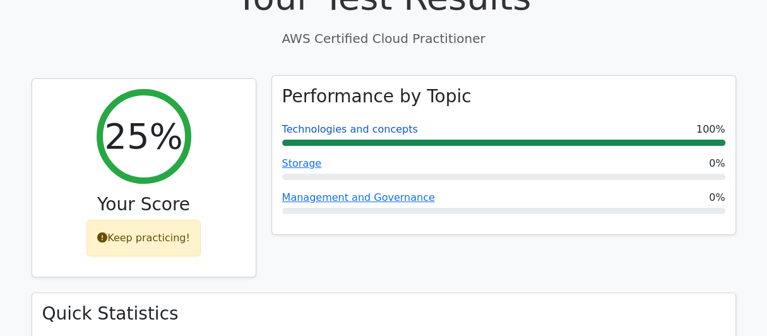
click at [334, 132] on link "Technologies and concepts" at bounding box center [350, 129] width 136 height 12
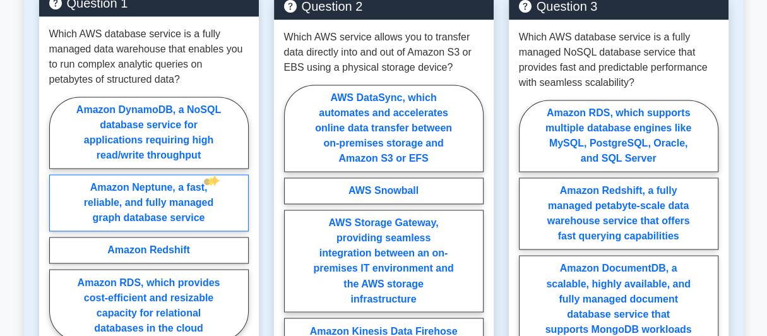
scroll to position [1157, 0]
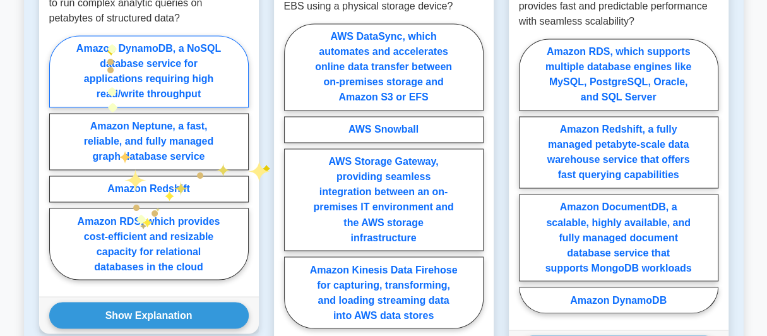
click at [107, 38] on label "Amazon DynamoDB, a NoSQL database service for applications requiring high read/…" at bounding box center [148, 71] width 199 height 72
click at [57, 157] on input "Amazon DynamoDB, a NoSQL database service for applications requiring high read/…" at bounding box center [53, 161] width 8 height 8
radio input "true"
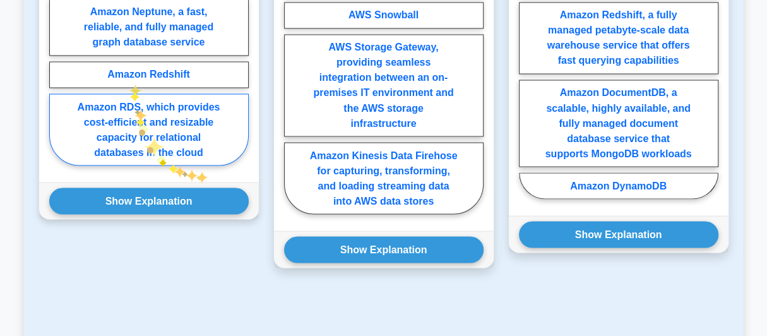
scroll to position [1367, 0]
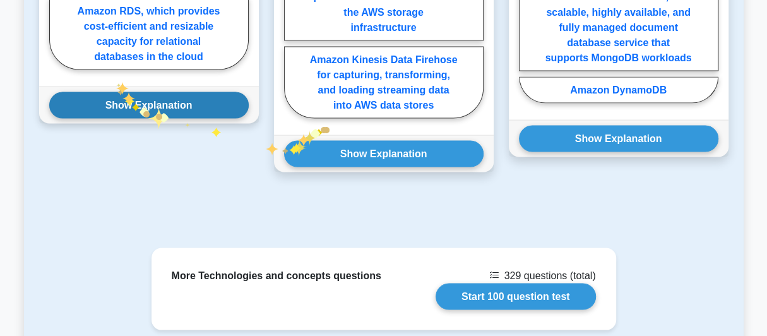
click at [115, 92] on button "Show Explanation" at bounding box center [148, 105] width 199 height 27
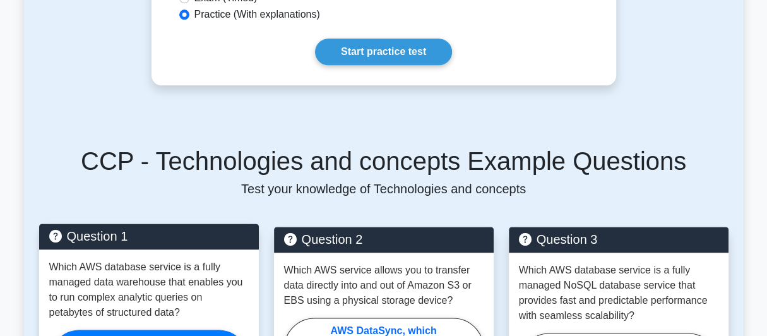
scroll to position [947, 0]
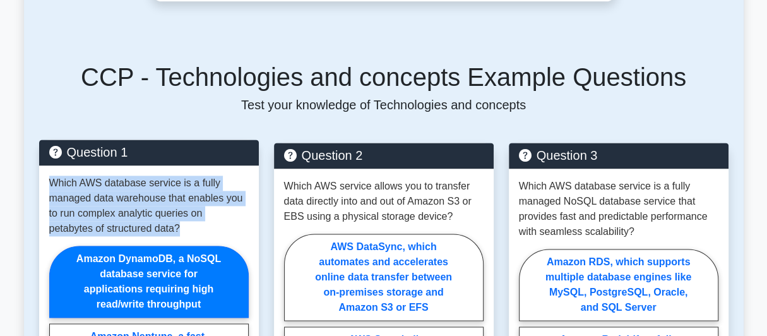
drag, startPoint x: 191, startPoint y: 215, endPoint x: 44, endPoint y: 167, distance: 154.9
click at [44, 167] on div "Which AWS database service is a fully managed data warehouse that enables you t…" at bounding box center [149, 335] width 220 height 341
copy p "Which AWS database service is a fully managed data warehouse that enables you t…"
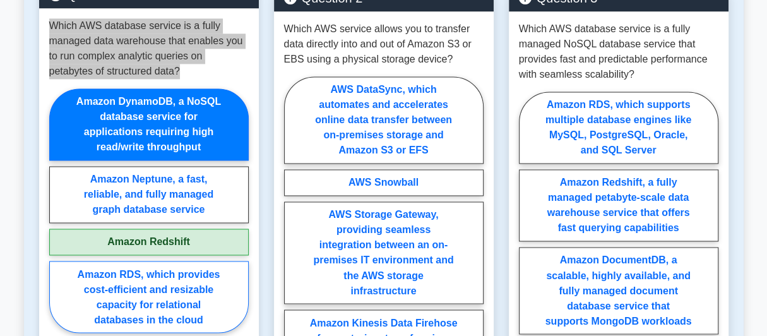
scroll to position [1157, 0]
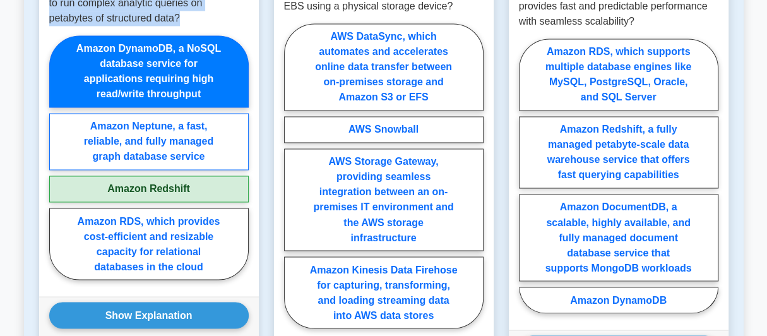
drag, startPoint x: 74, startPoint y: 31, endPoint x: 177, endPoint y: 149, distance: 156.6
click at [177, 149] on div "Amazon DynamoDB, a NoSQL database service for applications requiring high read/…" at bounding box center [148, 161] width 199 height 250
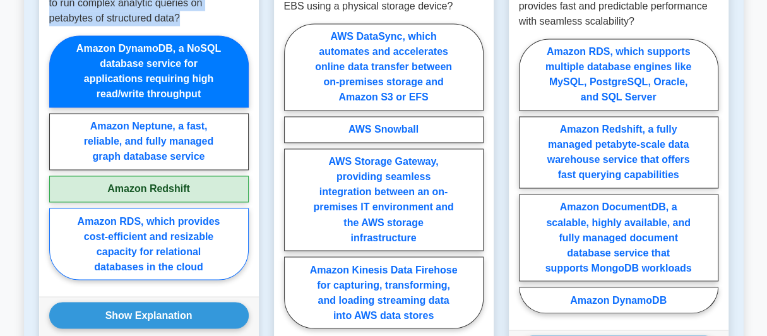
drag, startPoint x: 218, startPoint y: 249, endPoint x: 133, endPoint y: 245, distance: 84.7
click at [133, 245] on label "Amazon RDS, which provides cost-efficient and resizable capacity for relational…" at bounding box center [148, 244] width 199 height 72
click at [57, 165] on input "Amazon RDS, which provides cost-efficient and resizable capacity for relational…" at bounding box center [53, 161] width 8 height 8
radio input "true"
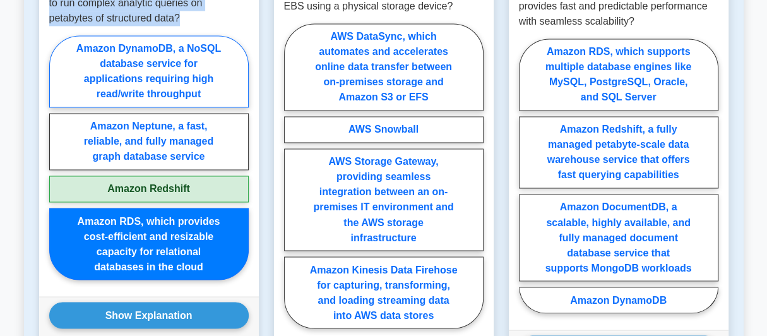
drag, startPoint x: 211, startPoint y: 251, endPoint x: 76, endPoint y: 45, distance: 245.8
click at [76, 45] on div "Amazon DynamoDB, a NoSQL database service for applications requiring high read/…" at bounding box center [148, 161] width 199 height 250
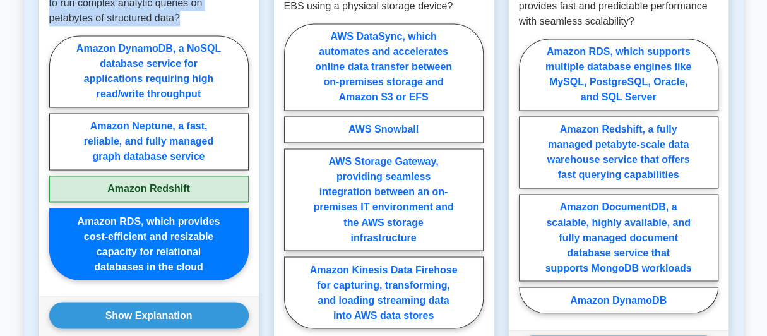
drag, startPoint x: 66, startPoint y: 28, endPoint x: 182, endPoint y: 208, distance: 214.6
click at [192, 189] on div "Amazon DynamoDB, a NoSQL database service for applications requiring high read/…" at bounding box center [148, 161] width 199 height 250
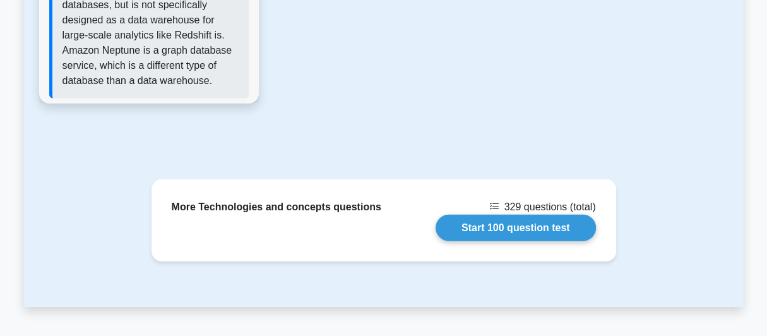
scroll to position [1829, 0]
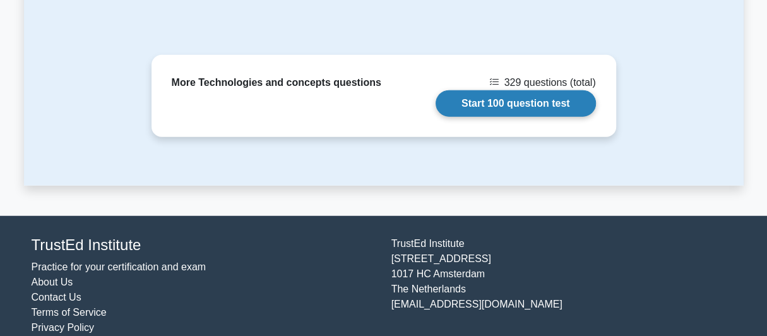
click at [509, 90] on link "Start 100 question test" at bounding box center [515, 103] width 160 height 27
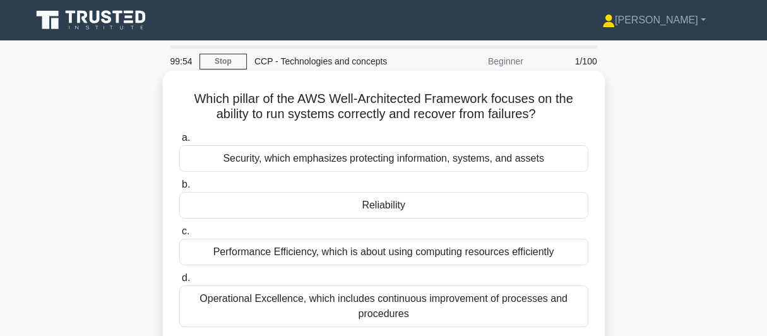
drag, startPoint x: 186, startPoint y: 100, endPoint x: 552, endPoint y: 110, distance: 365.5
click at [552, 110] on h5 "Which pillar of the AWS Well-Architected Framework focuses on the ability to ru…" at bounding box center [383, 107] width 411 height 32
copy h5 "Which pillar of the AWS Well-Architected Framework focuses on the ability to ru…"
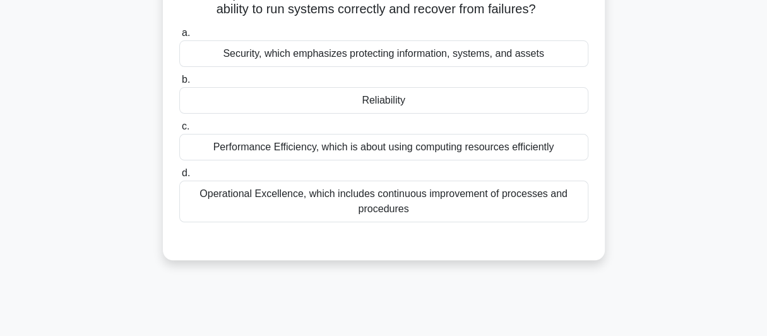
drag, startPoint x: 222, startPoint y: 161, endPoint x: 438, endPoint y: 247, distance: 232.5
click at [438, 247] on div "Which pillar of the AWS Well-Architected Framework focuses on the ability to ru…" at bounding box center [384, 113] width 432 height 284
copy div "Security, which emphasizes protecting information, systems, and assets b. Relia…"
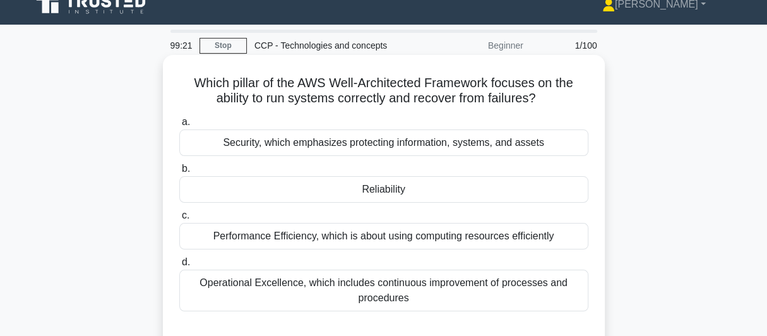
scroll to position [0, 0]
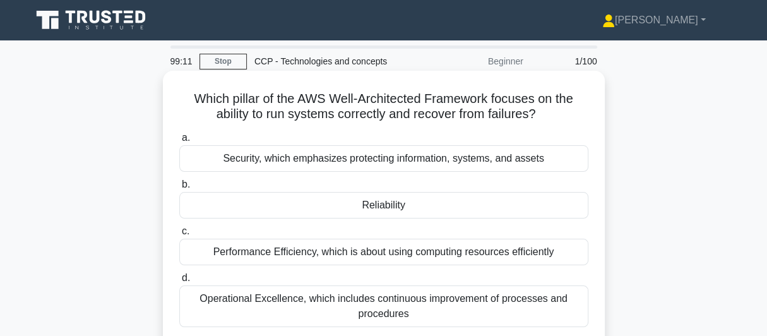
click at [379, 206] on div "Reliability" at bounding box center [383, 205] width 409 height 27
click at [179, 189] on input "b. Reliability" at bounding box center [179, 184] width 0 height 8
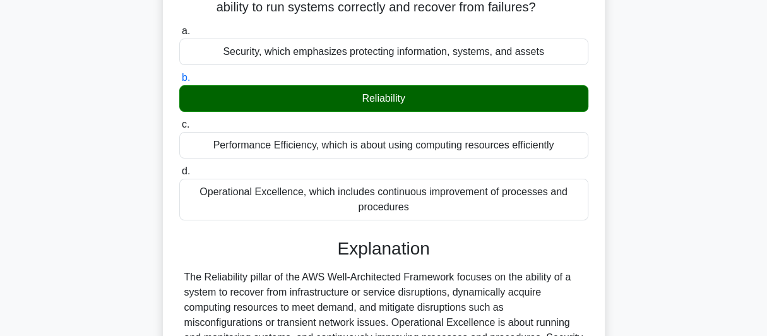
scroll to position [210, 0]
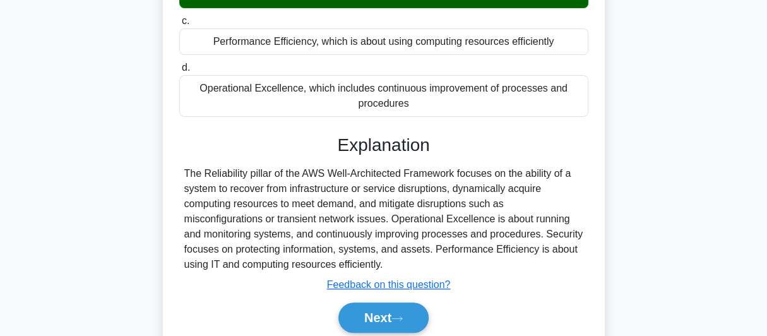
drag, startPoint x: 182, startPoint y: 169, endPoint x: 408, endPoint y: 268, distance: 247.3
click at [408, 268] on div "The Reliability pillar of the AWS Well-Architected Framework focuses on the abi…" at bounding box center [383, 219] width 409 height 106
copy div "The Reliability pillar of the AWS Well-Architected Framework focuses on the abi…"
click at [377, 316] on button "Next" at bounding box center [383, 317] width 90 height 30
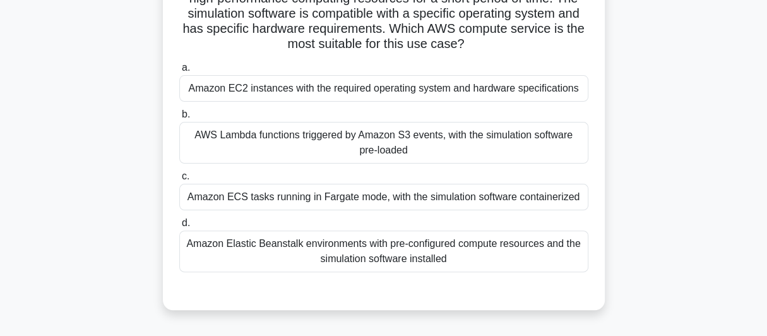
scroll to position [0, 0]
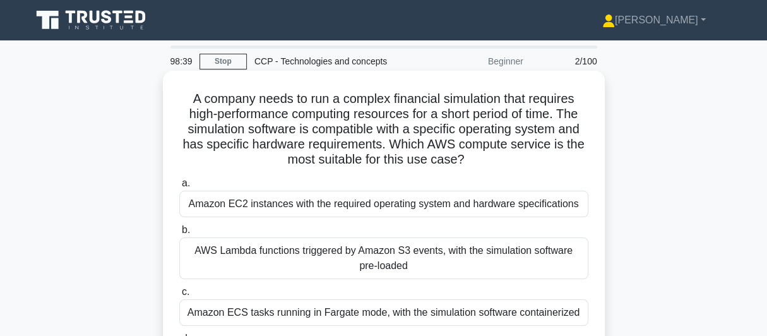
drag, startPoint x: 184, startPoint y: 100, endPoint x: 476, endPoint y: 171, distance: 301.2
click at [476, 171] on div "A company needs to run a complex financial simulation that requires high-perfor…" at bounding box center [384, 248] width 432 height 345
copy h5 "A company needs to run a complex financial simulation that requires high-perfor…"
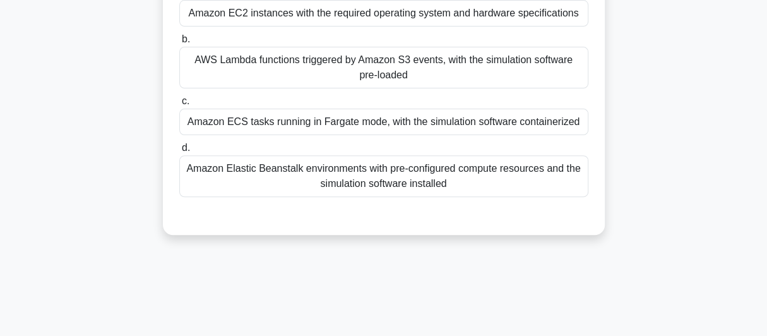
scroll to position [210, 0]
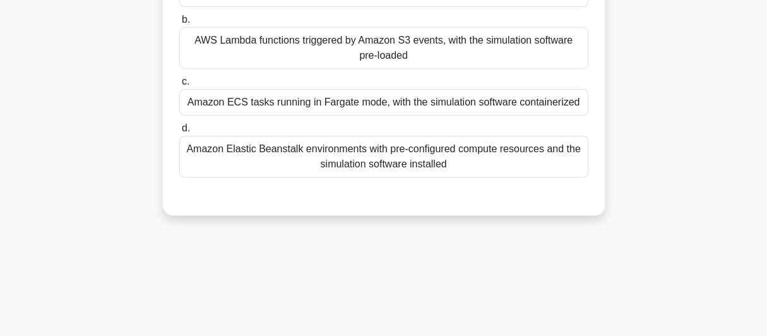
drag, startPoint x: 185, startPoint y: 207, endPoint x: 461, endPoint y: 216, distance: 275.9
click at [461, 215] on div "A company needs to run a complex financial simulation that requires high-perfor…" at bounding box center [384, 38] width 442 height 355
copy div "Amazon EC2 instances with the required operating system and hardware specificat…"
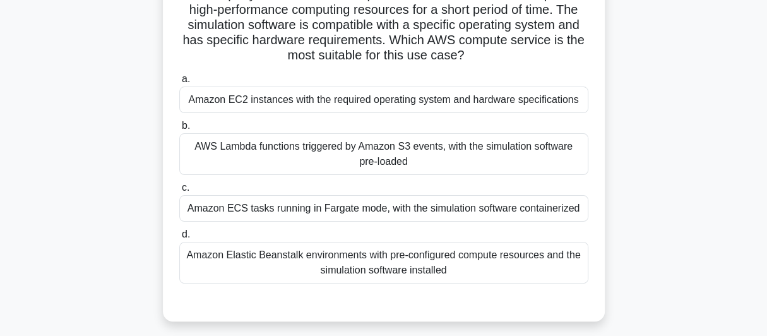
scroll to position [0, 0]
